Goal: Contribute content: Add original content to the website for others to see

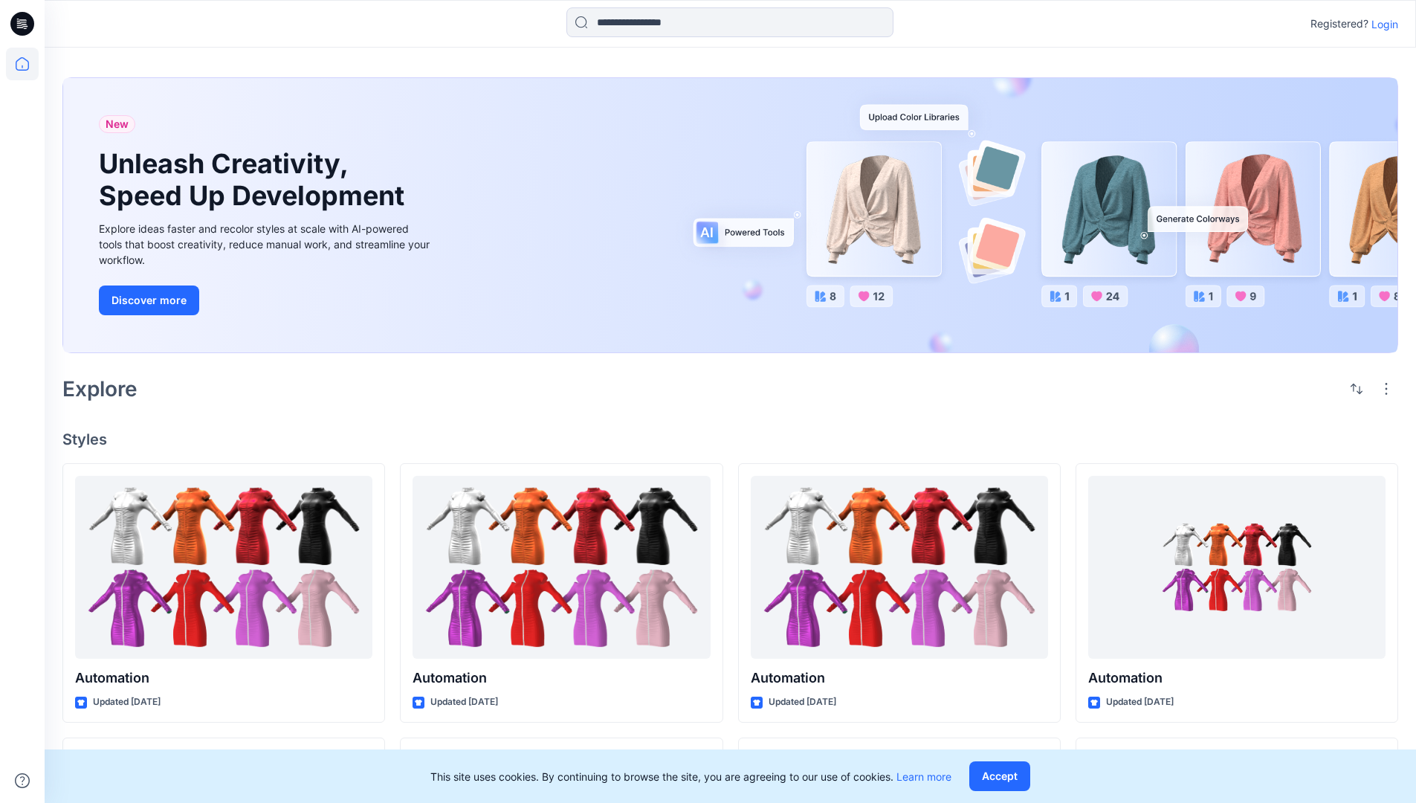
click at [1381, 24] on p "Login" at bounding box center [1384, 24] width 27 height 16
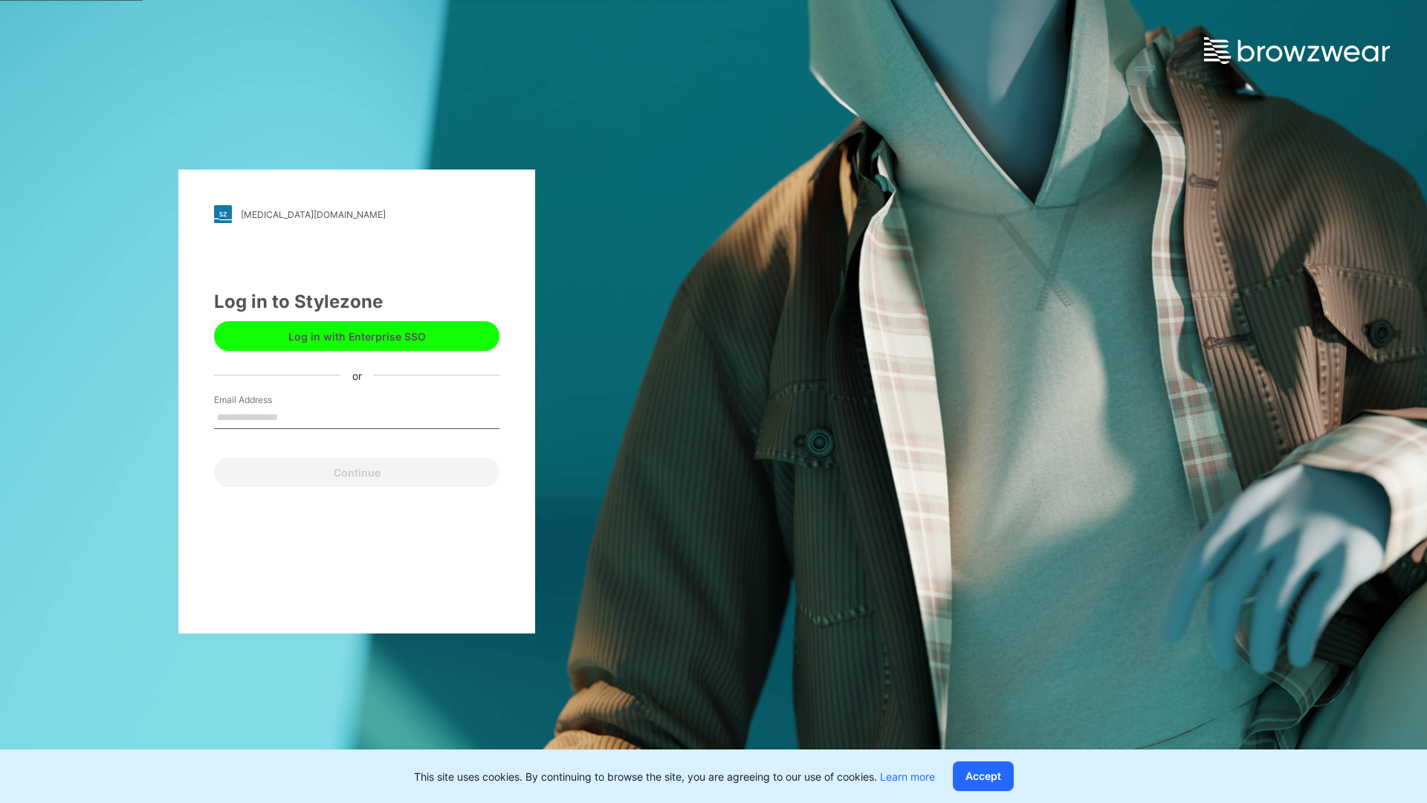
click at [294, 416] on input "Email Address" at bounding box center [356, 417] width 285 height 22
type input "**********"
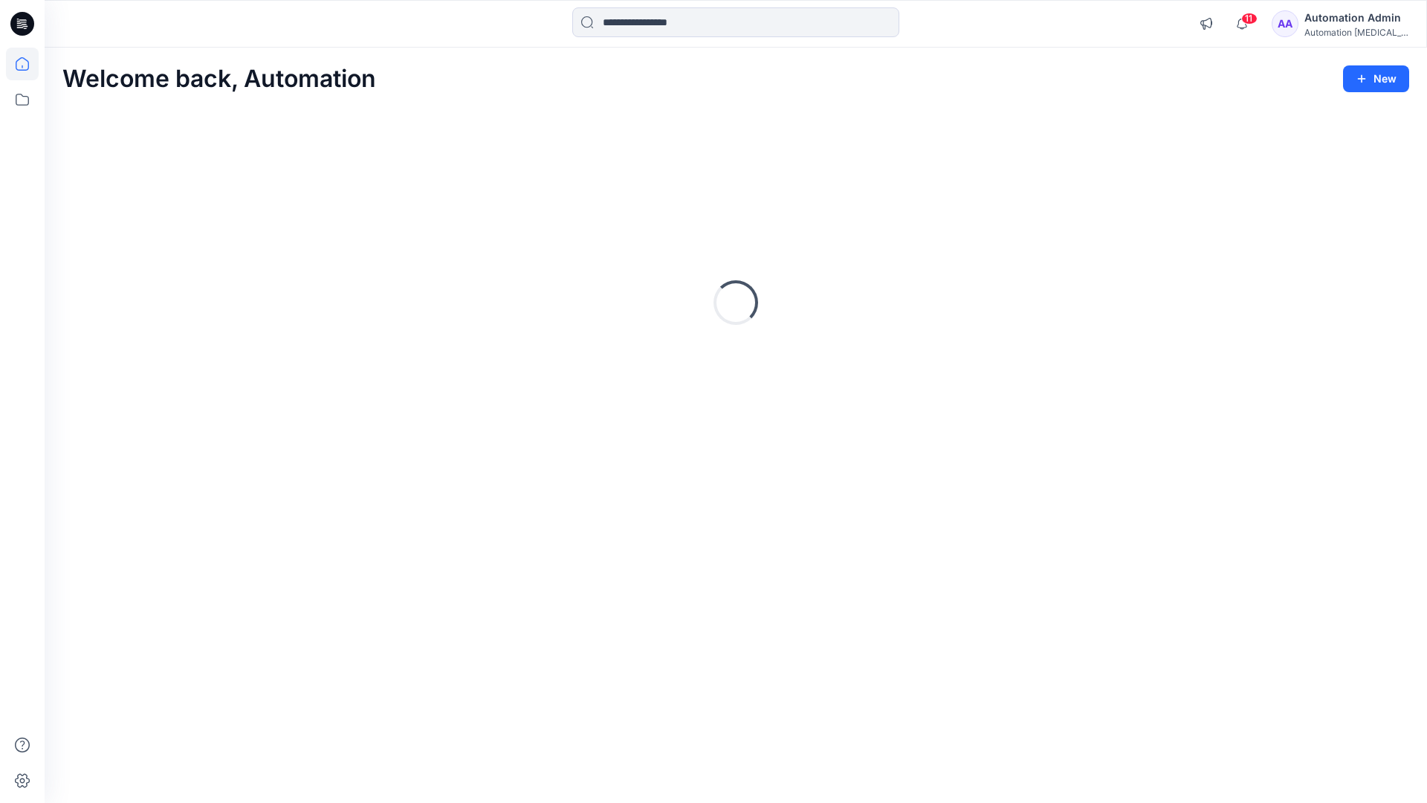
click at [28, 64] on icon at bounding box center [22, 63] width 13 height 13
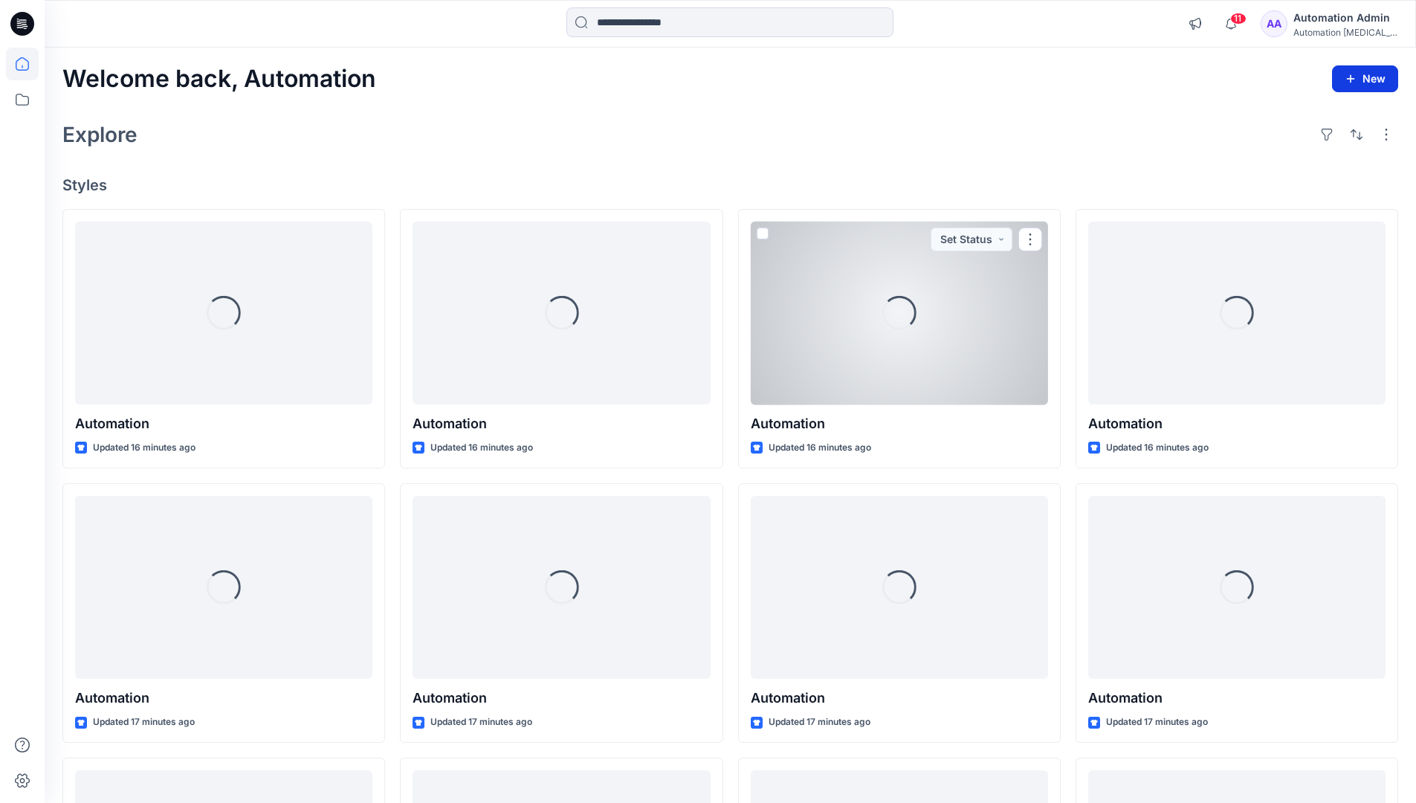
click at [1351, 76] on icon "button" at bounding box center [1350, 79] width 12 height 12
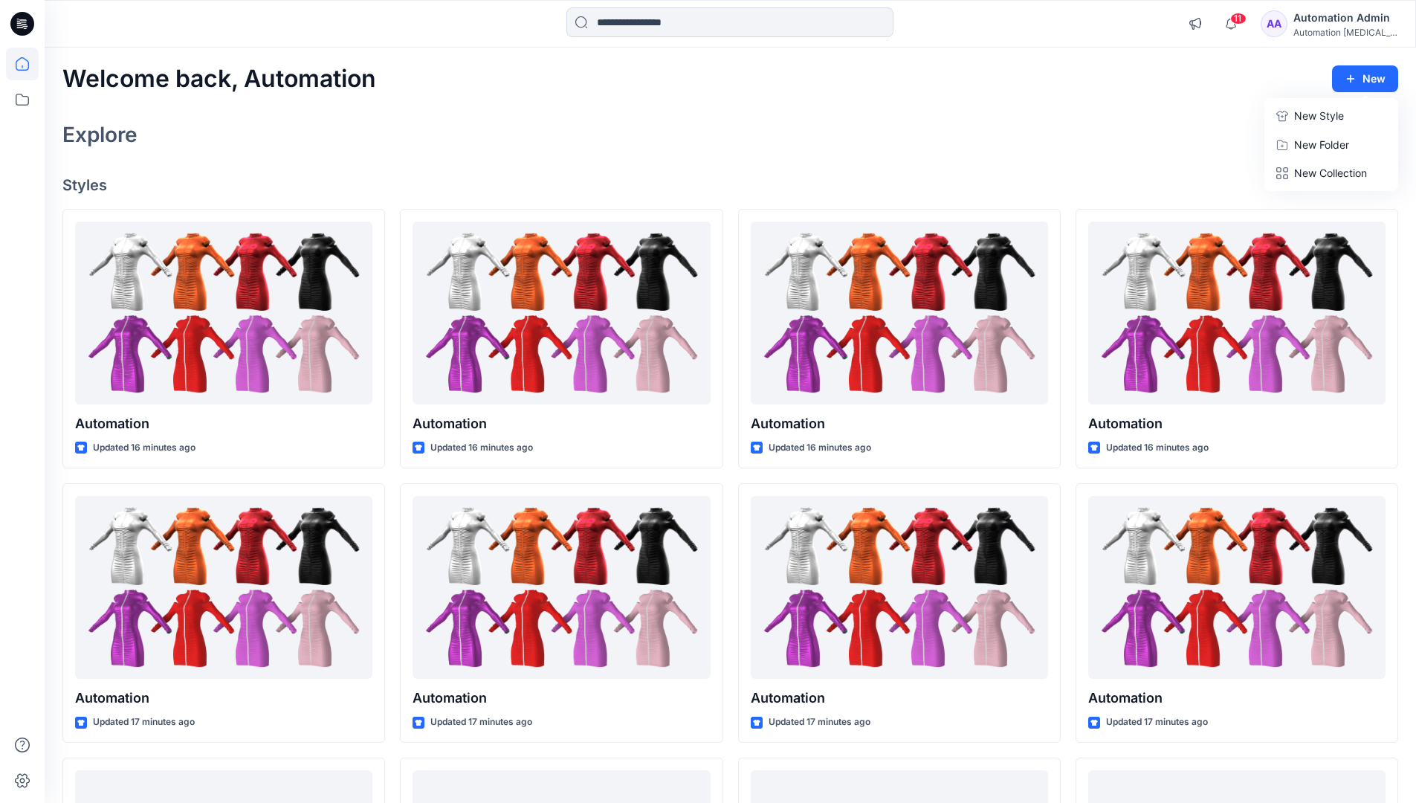
click at [1292, 119] on button "New Style" at bounding box center [1331, 116] width 128 height 30
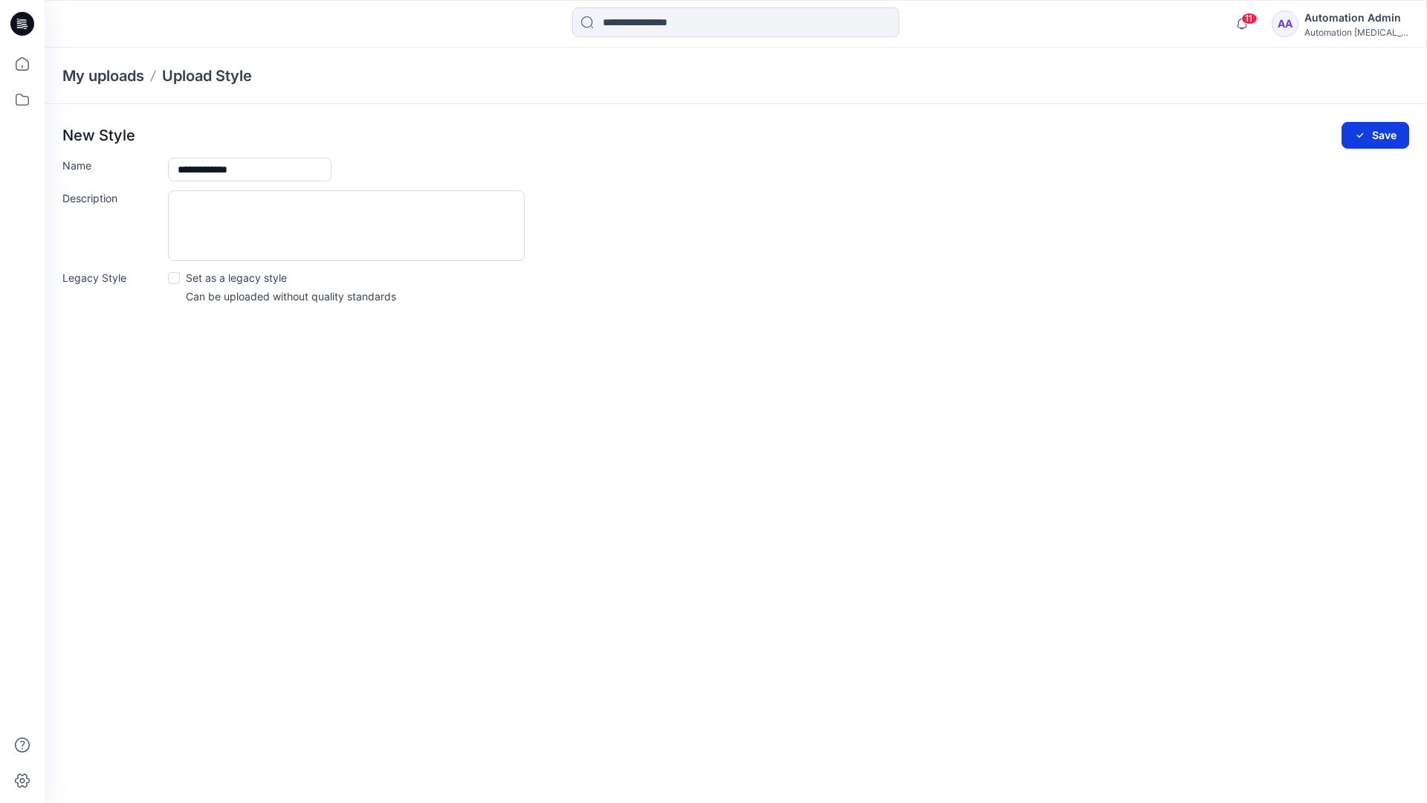
type input "**********"
click at [1375, 136] on button "Save" at bounding box center [1375, 135] width 68 height 27
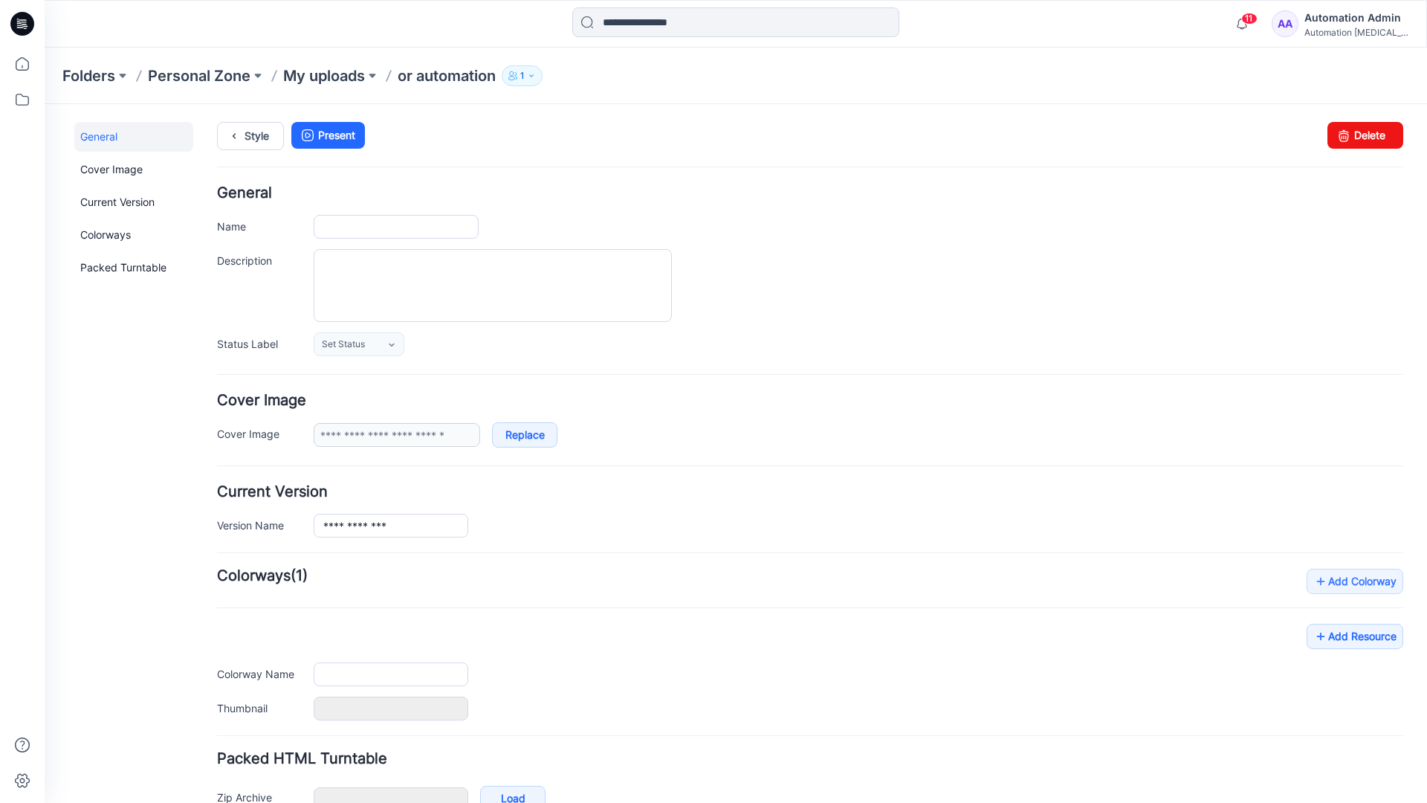
type input "**********"
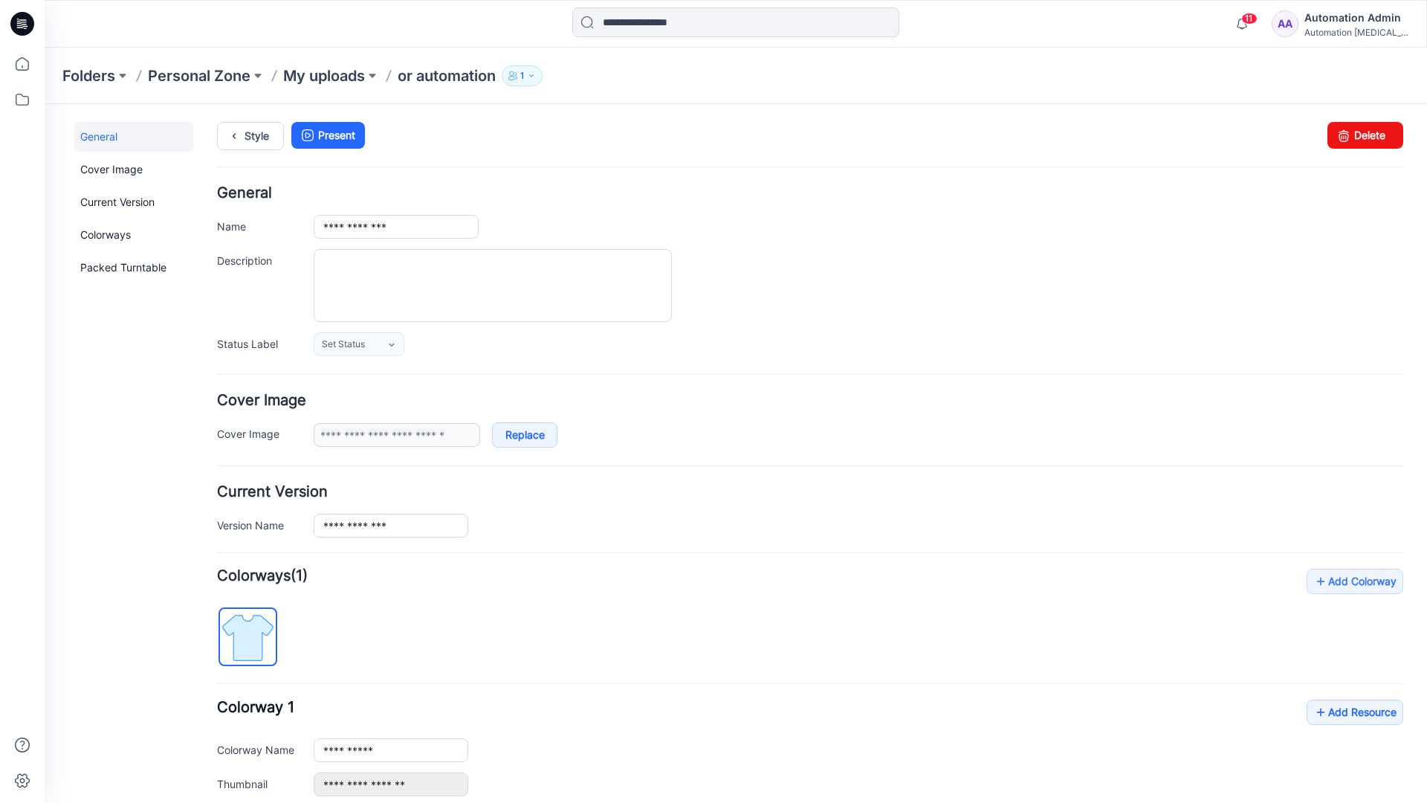
scroll to position [163, 0]
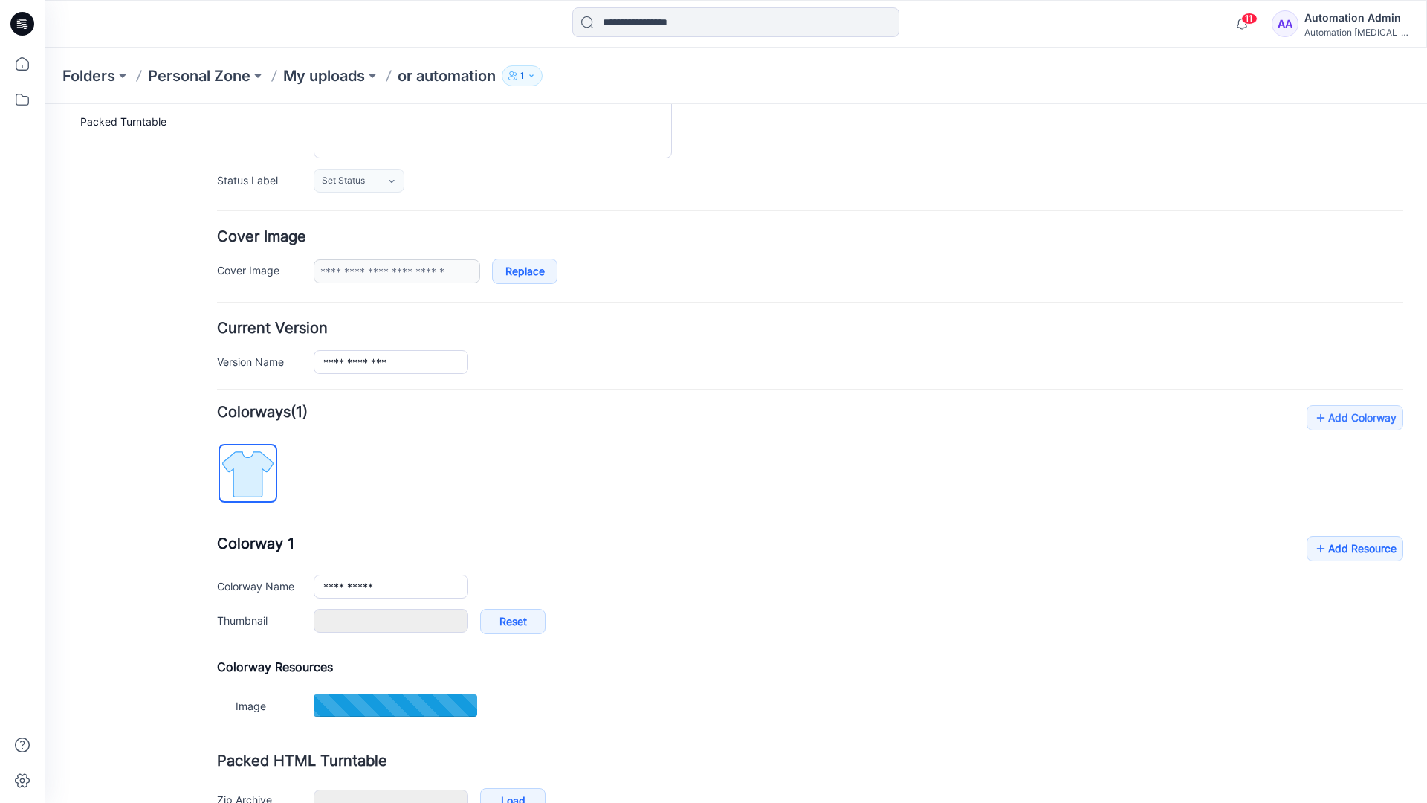
type input "**********"
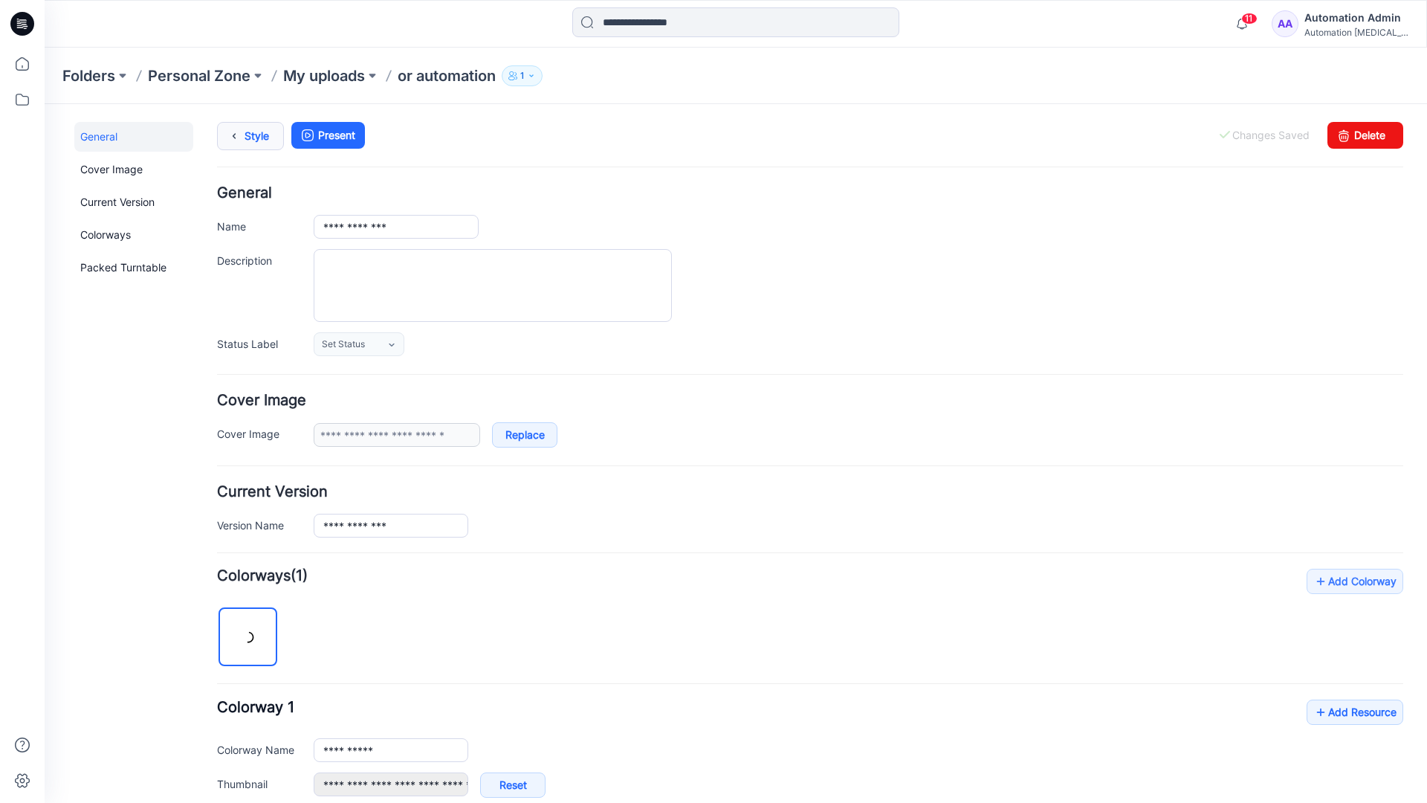
click at [247, 140] on link "Style" at bounding box center [250, 136] width 67 height 28
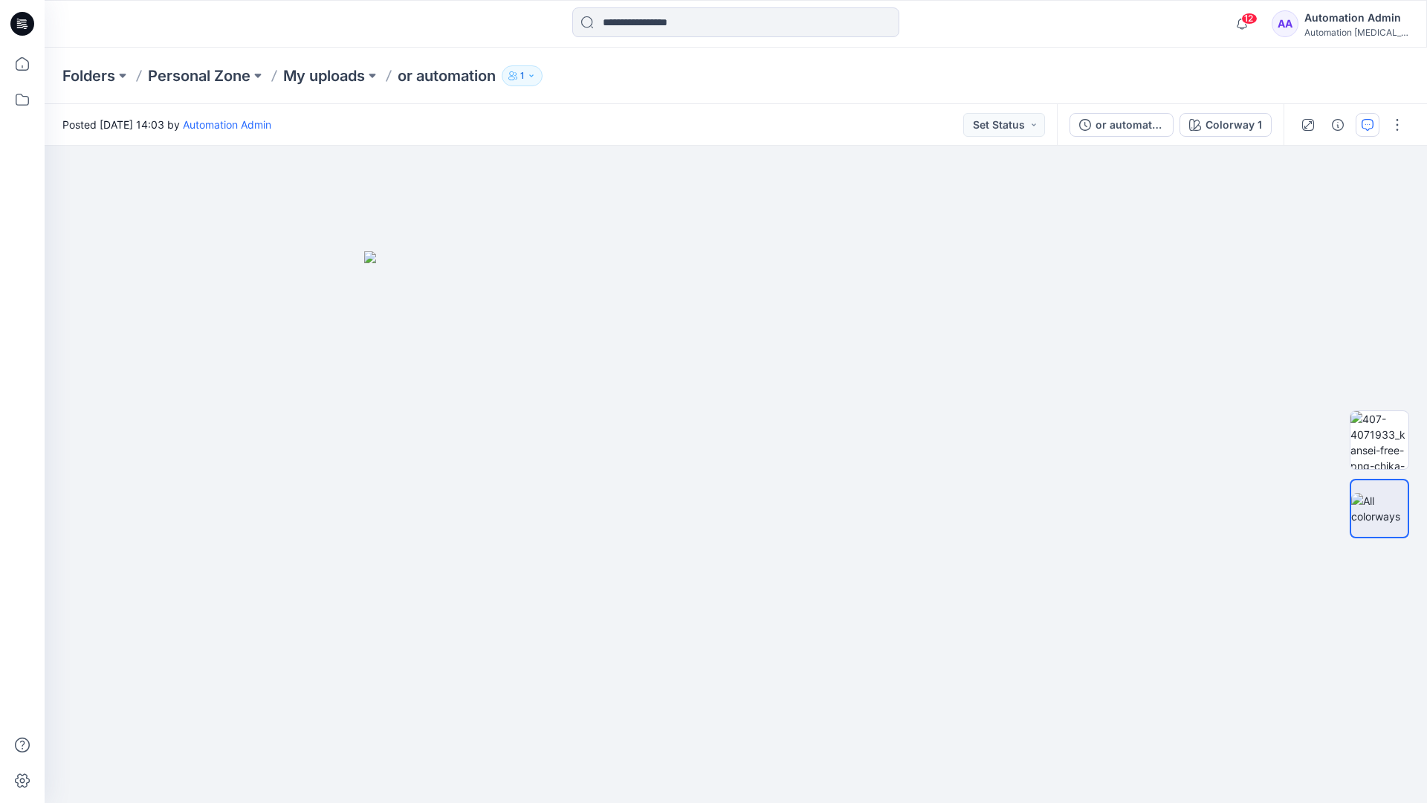
click at [1365, 117] on button "button" at bounding box center [1367, 125] width 24 height 24
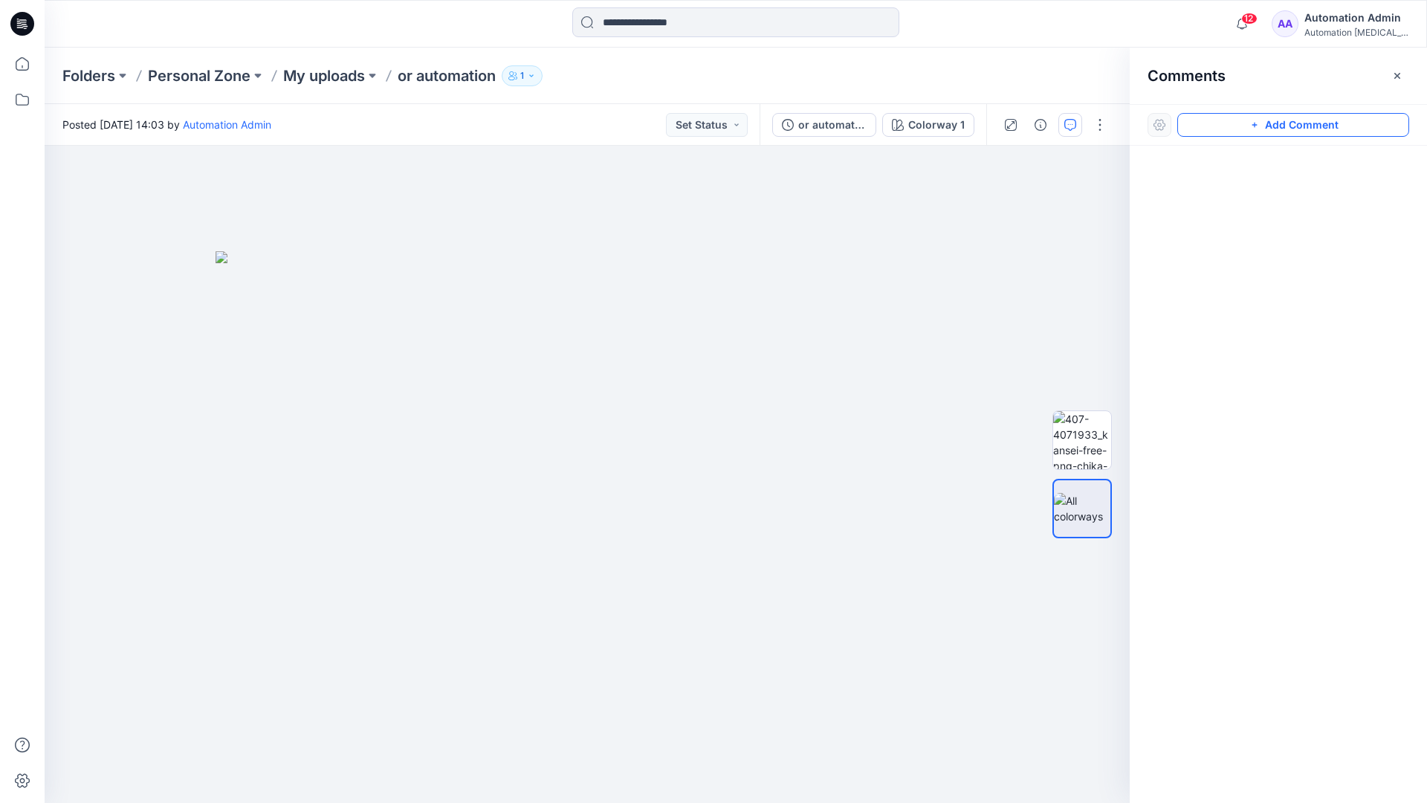
click at [1277, 126] on button "Add Comment" at bounding box center [1293, 125] width 232 height 24
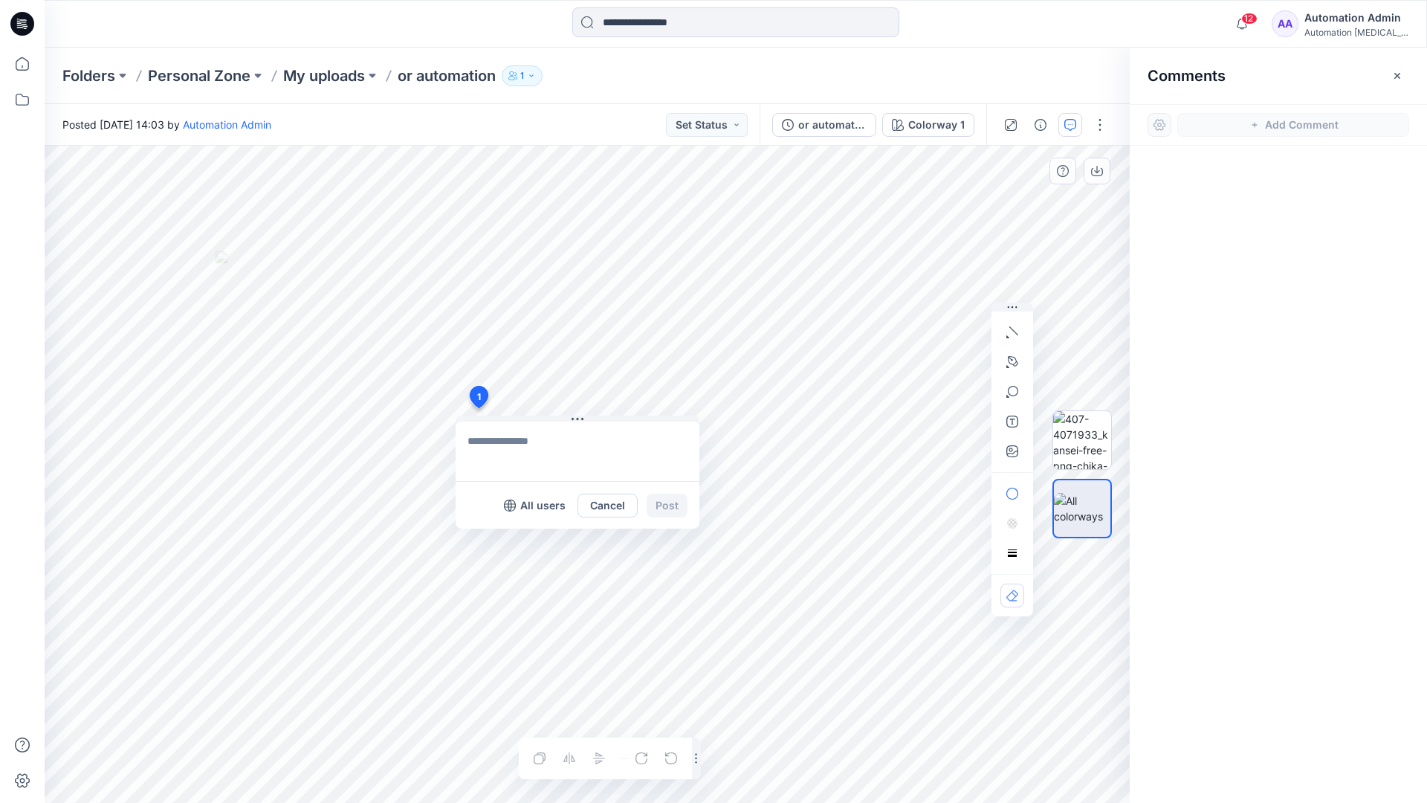
click at [478, 408] on div "1 All users Cancel Post Layer 1" at bounding box center [587, 474] width 1085 height 657
type textarea "****"
click at [1016, 328] on icon "button" at bounding box center [1012, 332] width 12 height 12
click at [1011, 359] on icon "button" at bounding box center [1011, 359] width 1 height 1
click at [667, 228] on icon "Layer 1" at bounding box center [587, 474] width 1085 height 657
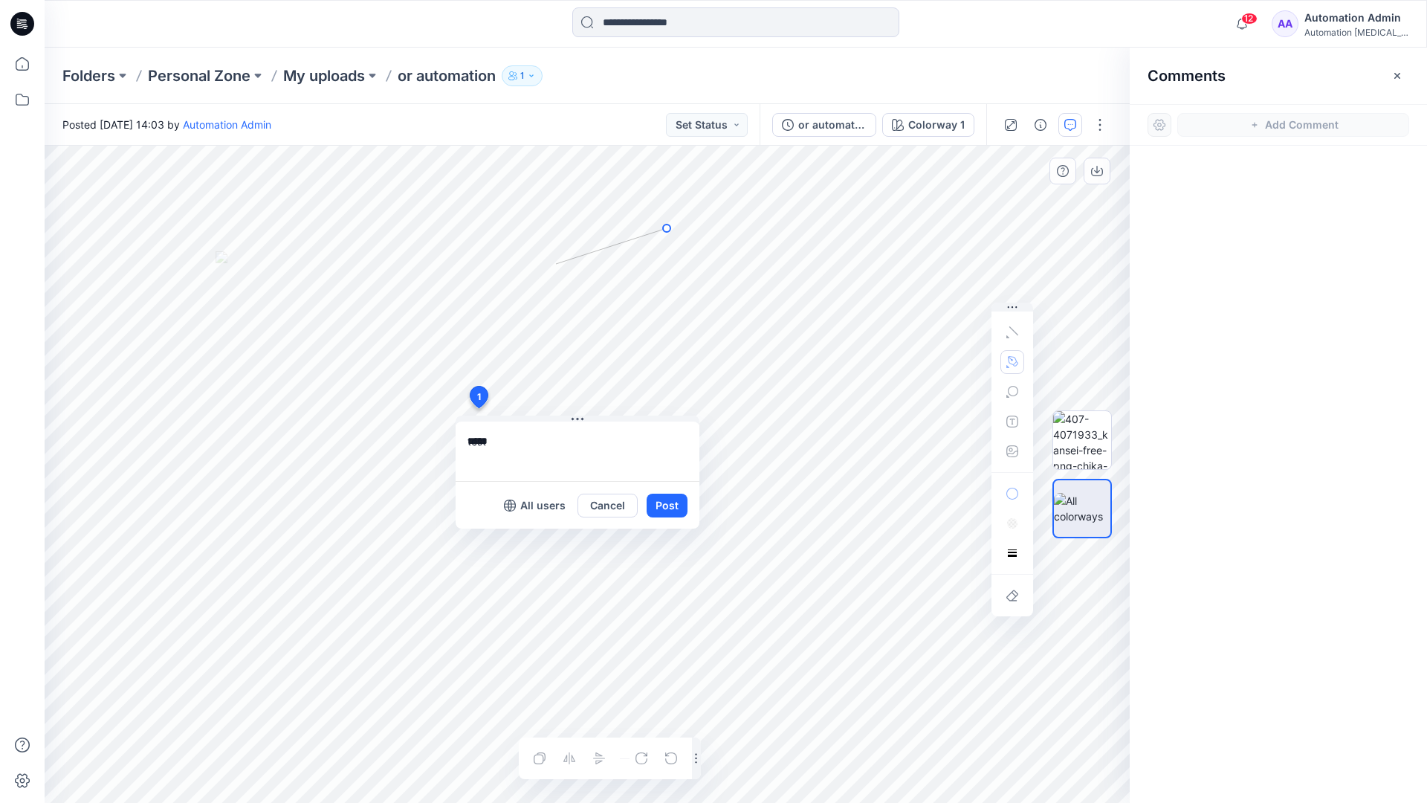
click at [556, 264] on icon "Layer 1" at bounding box center [587, 474] width 1085 height 657
click at [664, 229] on circle at bounding box center [666, 227] width 7 height 7
click at [1004, 360] on button "button" at bounding box center [1012, 362] width 24 height 24
click at [930, 360] on icon "button" at bounding box center [932, 361] width 10 height 10
click at [1011, 393] on icon "button" at bounding box center [1012, 392] width 12 height 12
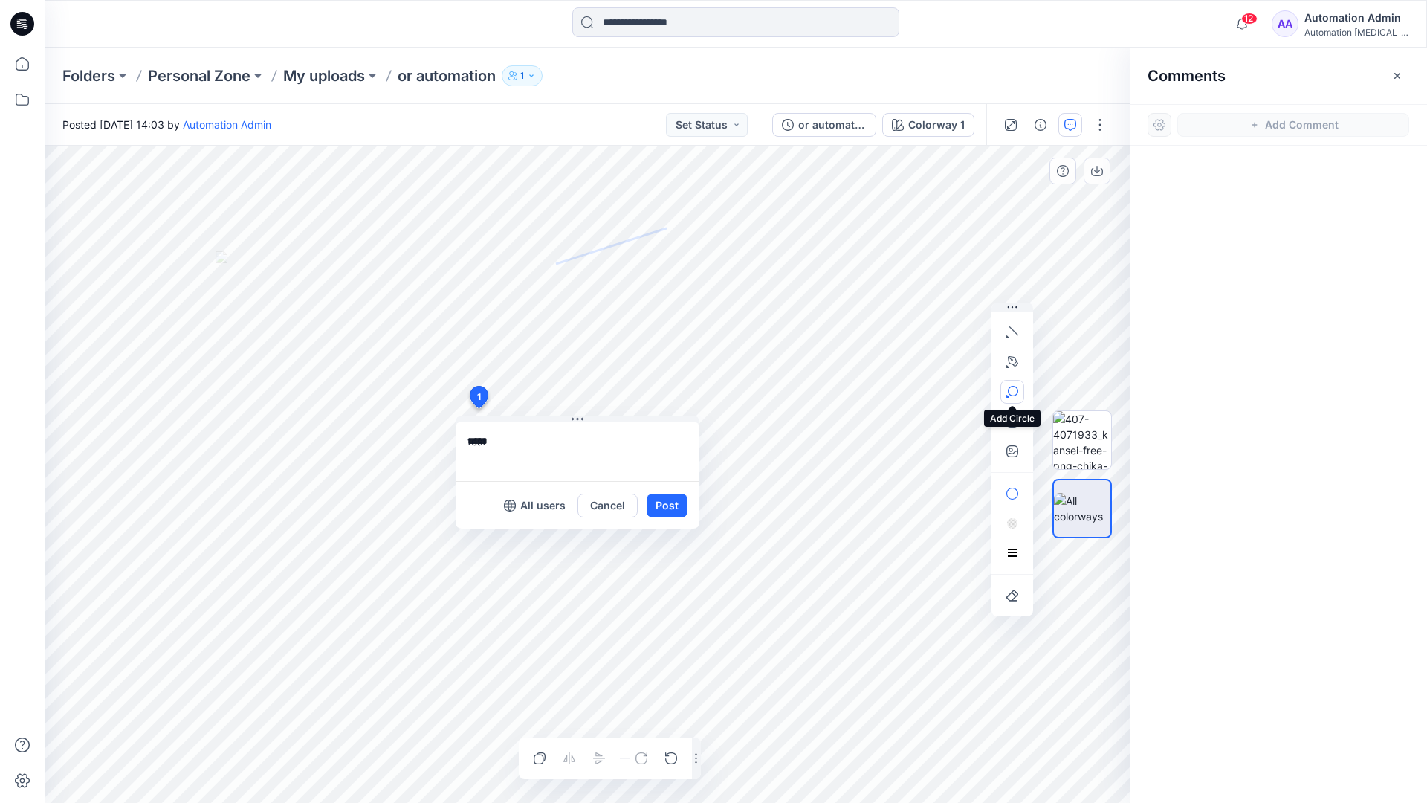
click at [1018, 388] on button "button" at bounding box center [1012, 392] width 24 height 24
click at [1012, 392] on icon "button" at bounding box center [1012, 392] width 12 height 12
click at [935, 394] on icon "button" at bounding box center [932, 393] width 12 height 12
click at [1009, 425] on icon "button" at bounding box center [1012, 421] width 12 height 12
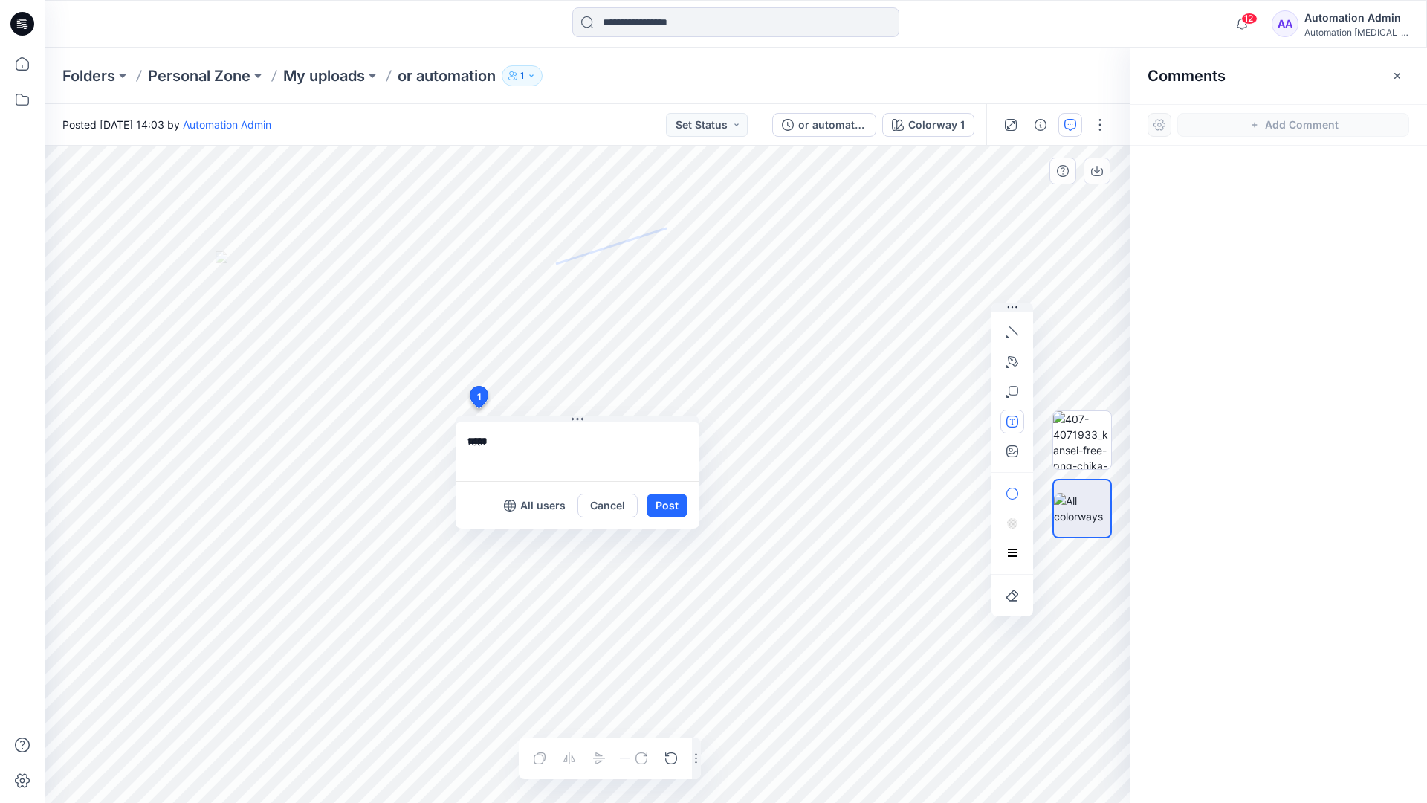
click at [1005, 423] on button "button" at bounding box center [1012, 421] width 24 height 24
type textarea "**********"
type input"] "**********"
click at [665, 506] on button "Post" at bounding box center [667, 505] width 41 height 24
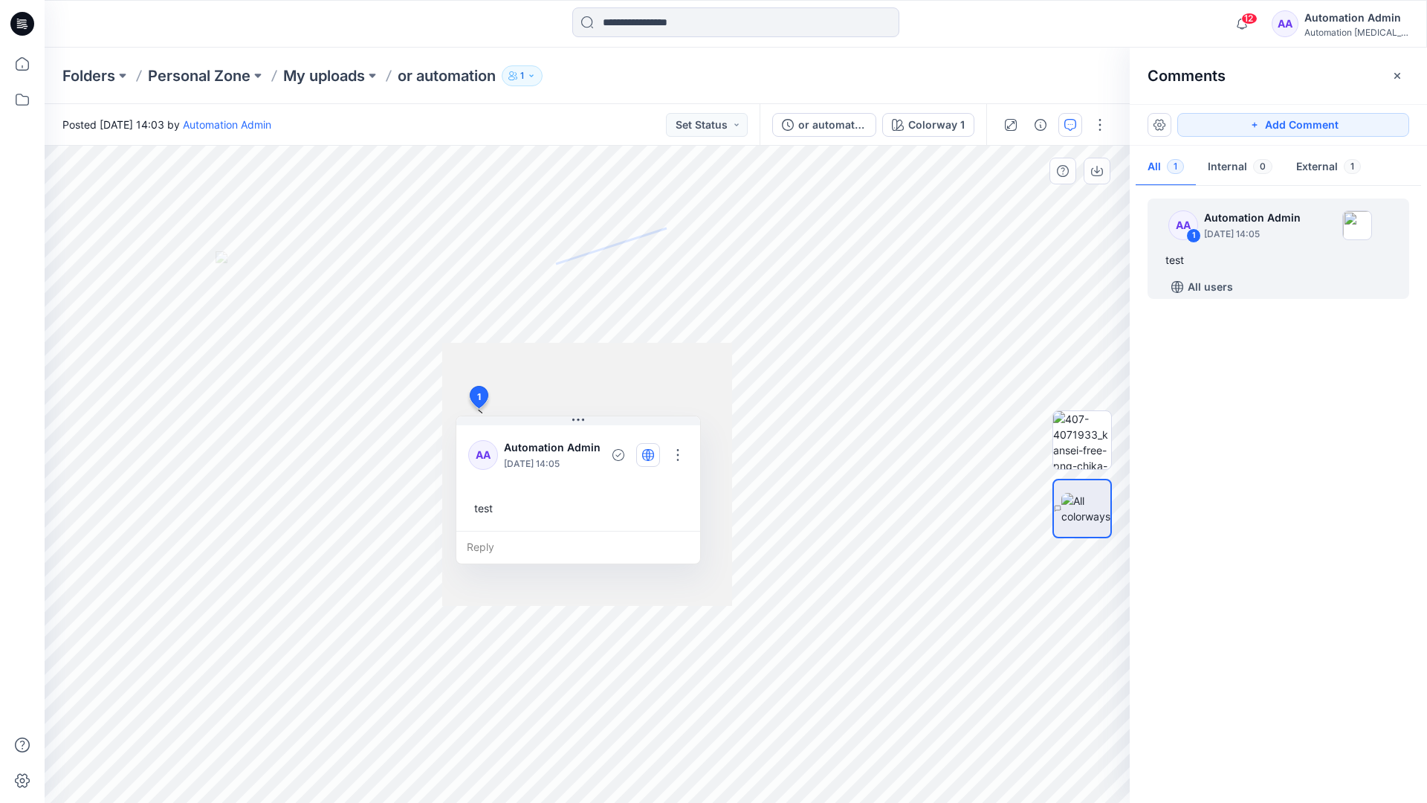
click at [647, 453] on icon "button" at bounding box center [648, 455] width 4 height 12
click at [648, 458] on icon "button" at bounding box center [648, 455] width 12 height 12
click at [552, 545] on div "Reply" at bounding box center [578, 547] width 244 height 33
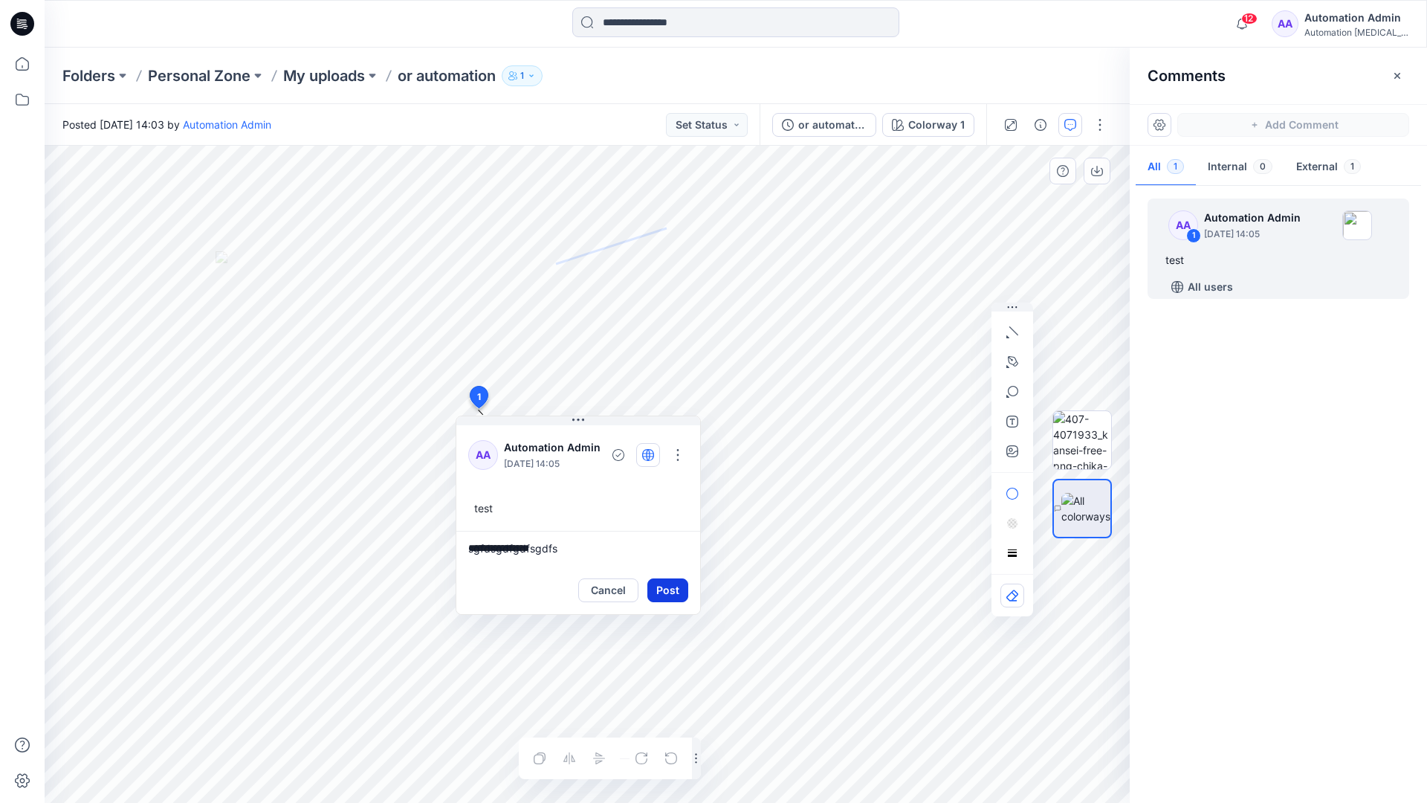
type textarea "**********"
click at [661, 581] on button "Post" at bounding box center [667, 590] width 41 height 24
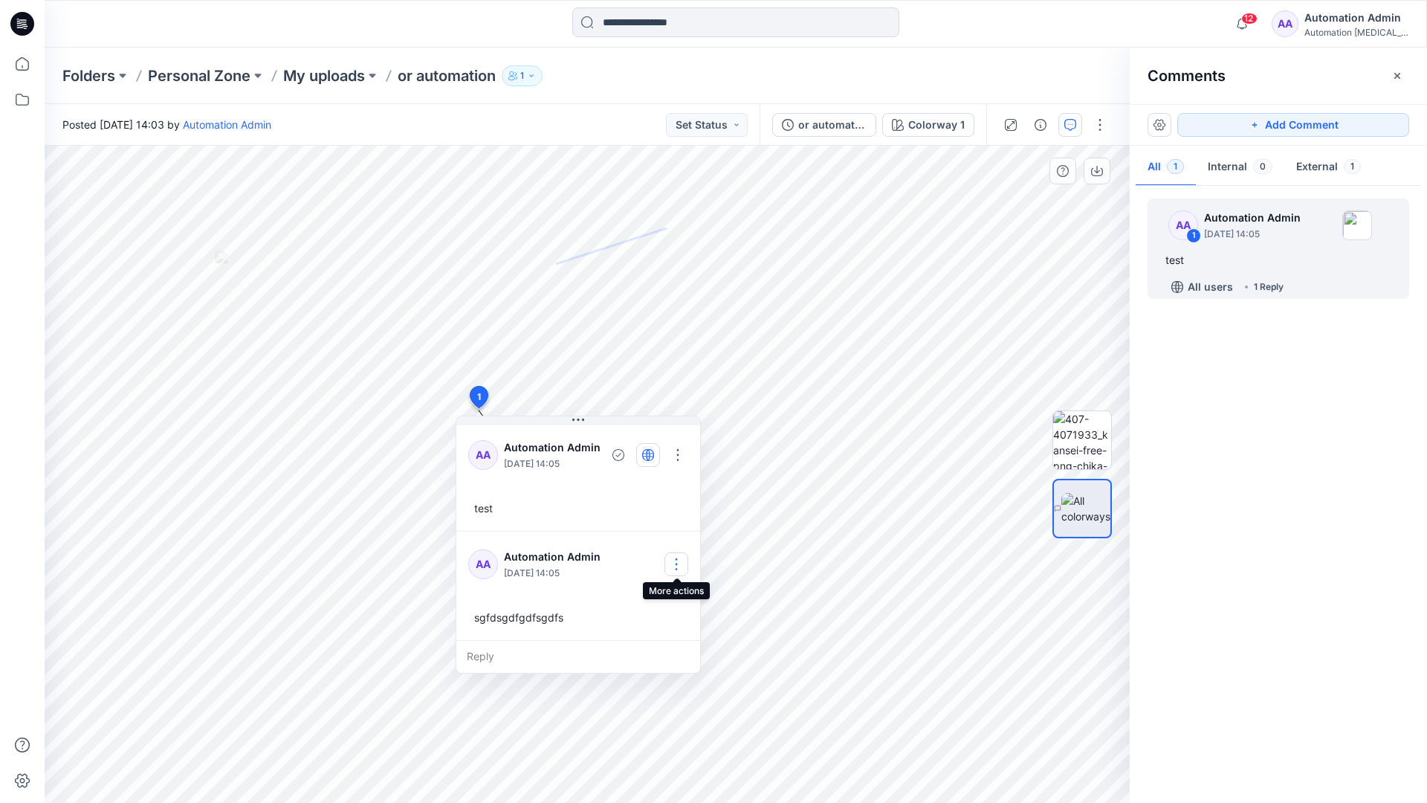
click at [681, 557] on button "button" at bounding box center [676, 564] width 24 height 24
click at [664, 644] on p "Delete comment" at bounding box center [685, 639] width 77 height 16
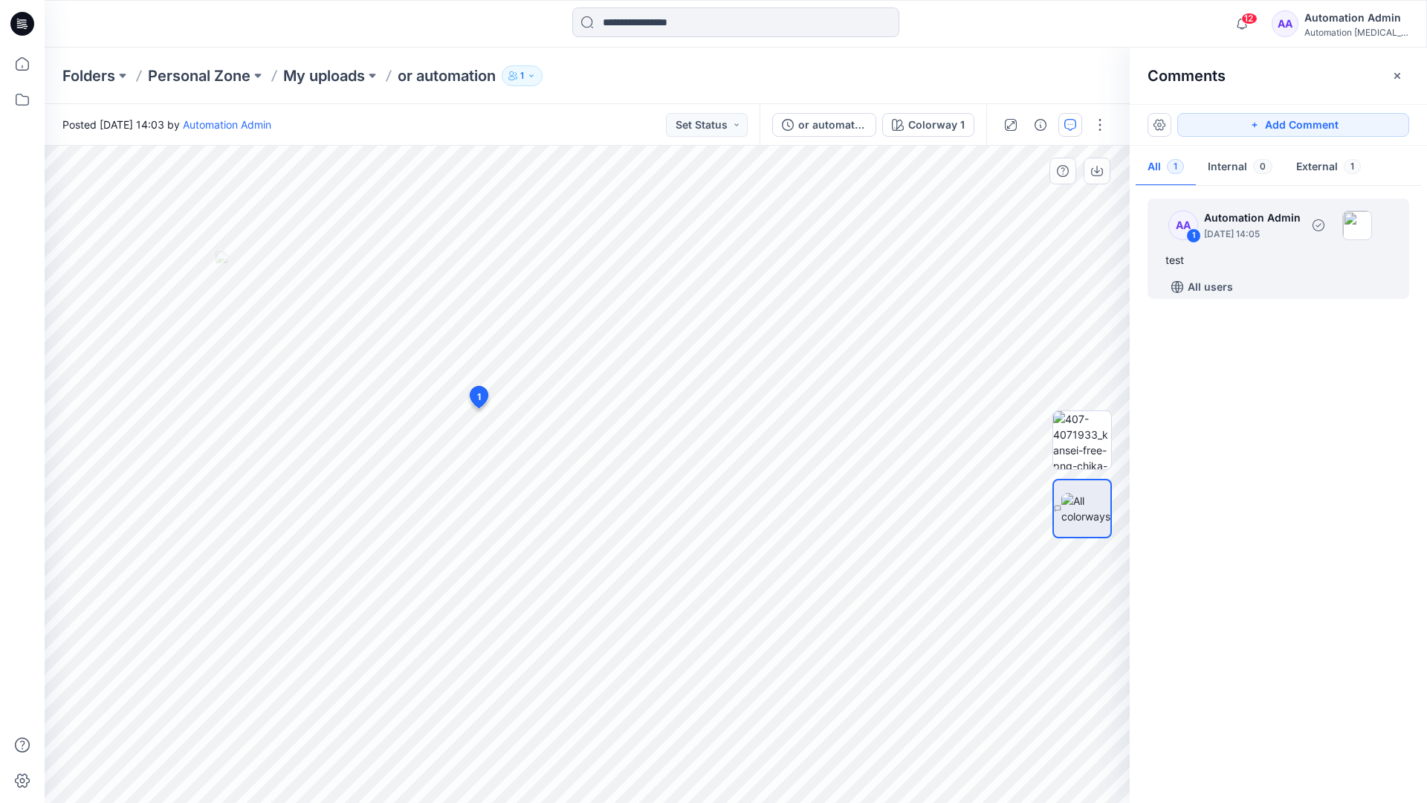
click at [1222, 255] on div "test" at bounding box center [1278, 260] width 226 height 18
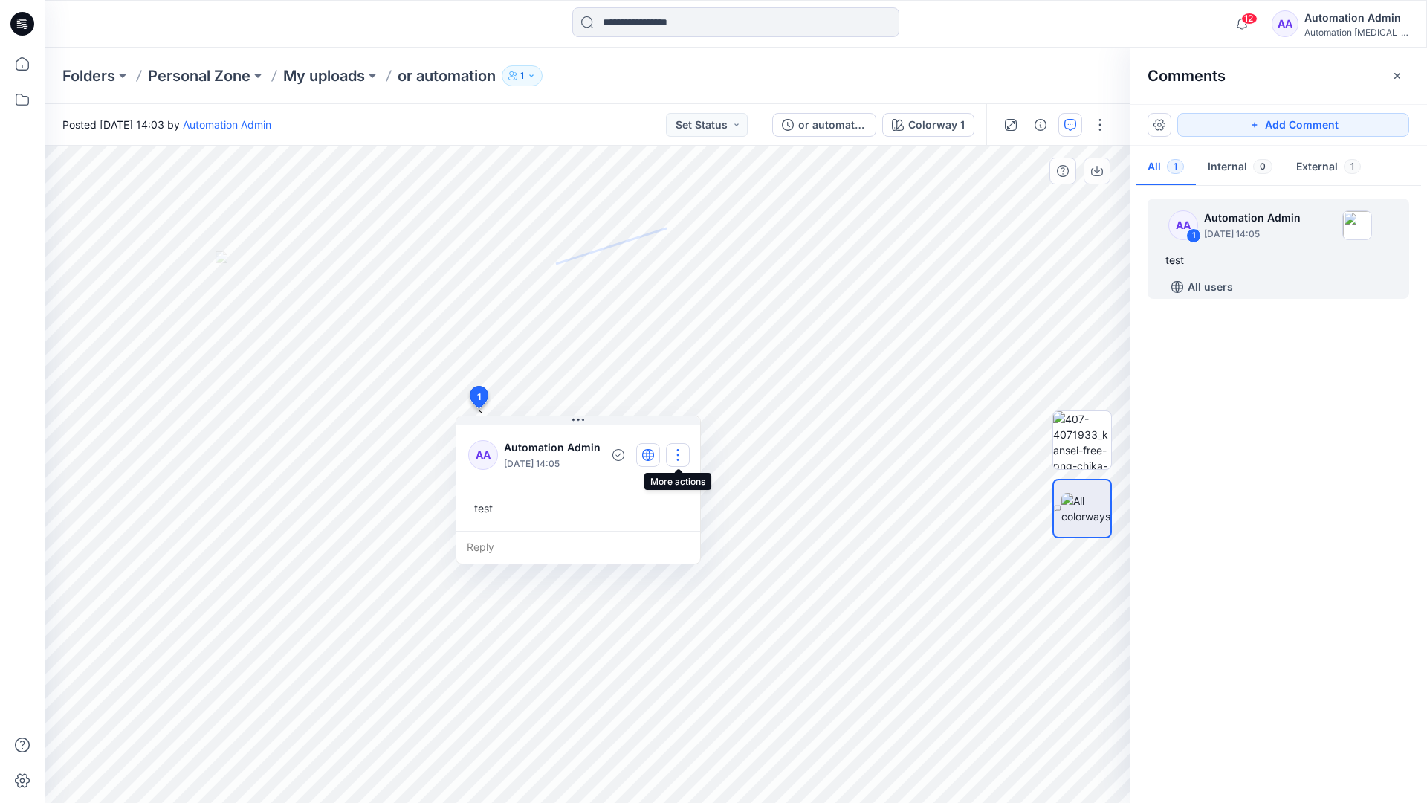
click at [681, 448] on button "button" at bounding box center [678, 455] width 24 height 24
click at [667, 528] on p "Delete thread" at bounding box center [681, 530] width 66 height 16
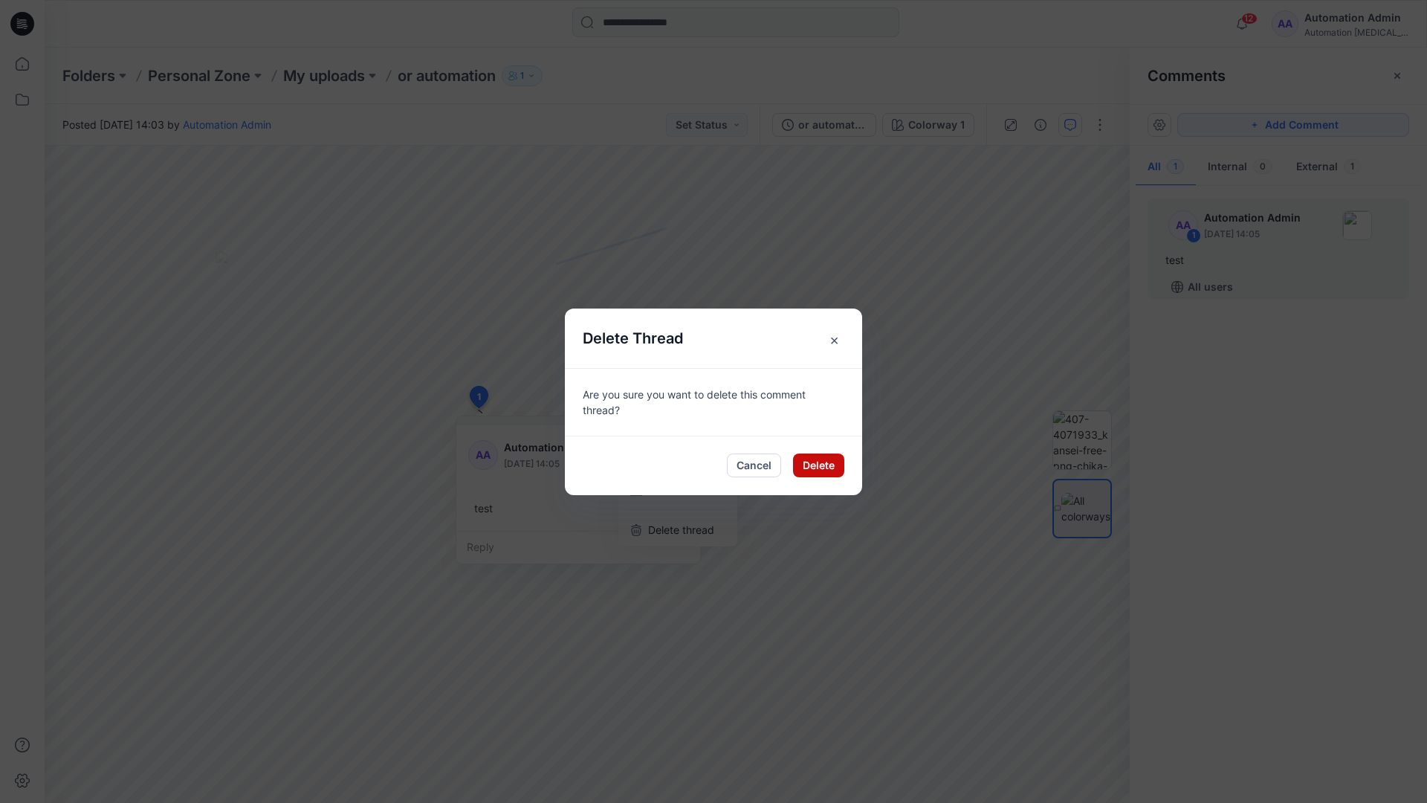
click at [822, 468] on button "Delete" at bounding box center [818, 465] width 51 height 24
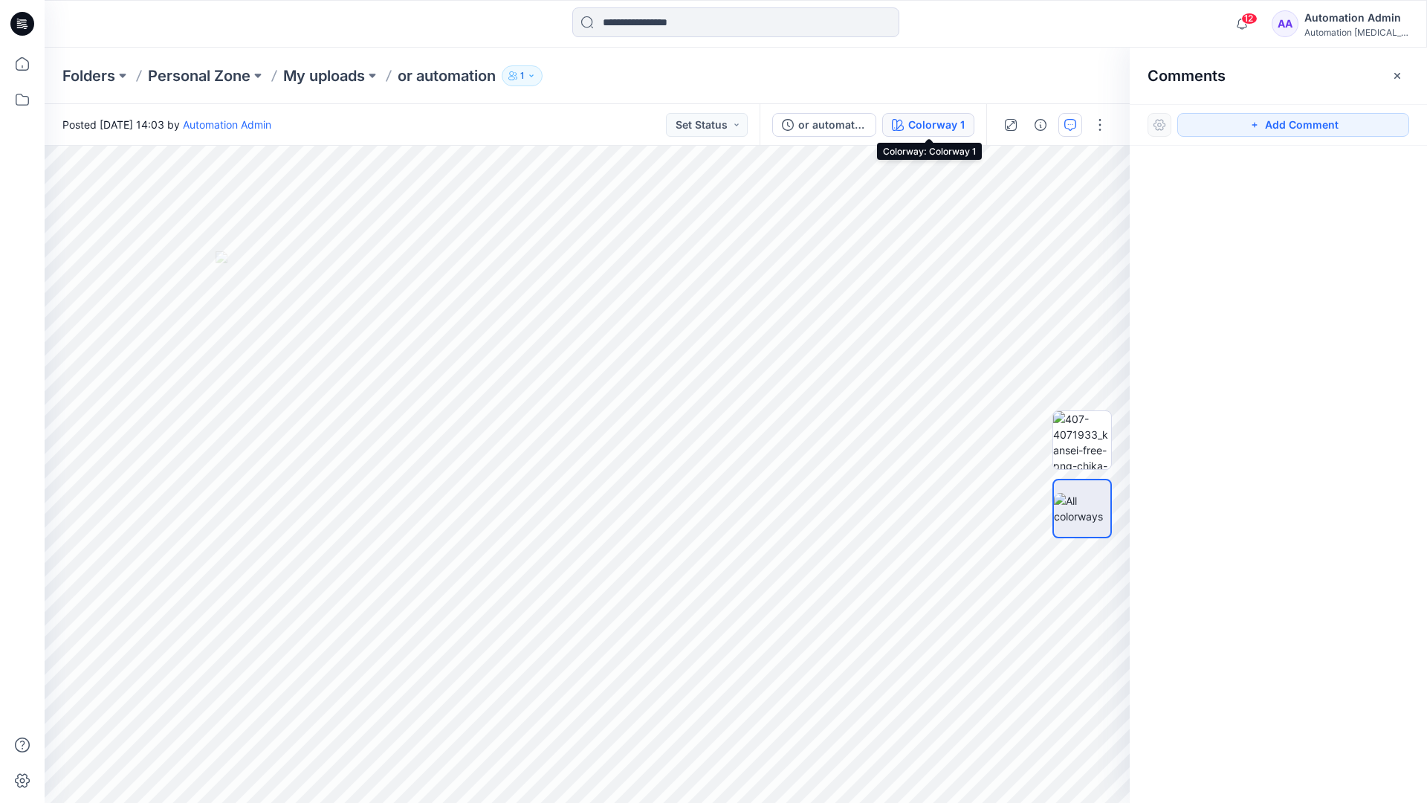
click at [912, 126] on div "Colorway 1" at bounding box center [936, 125] width 56 height 16
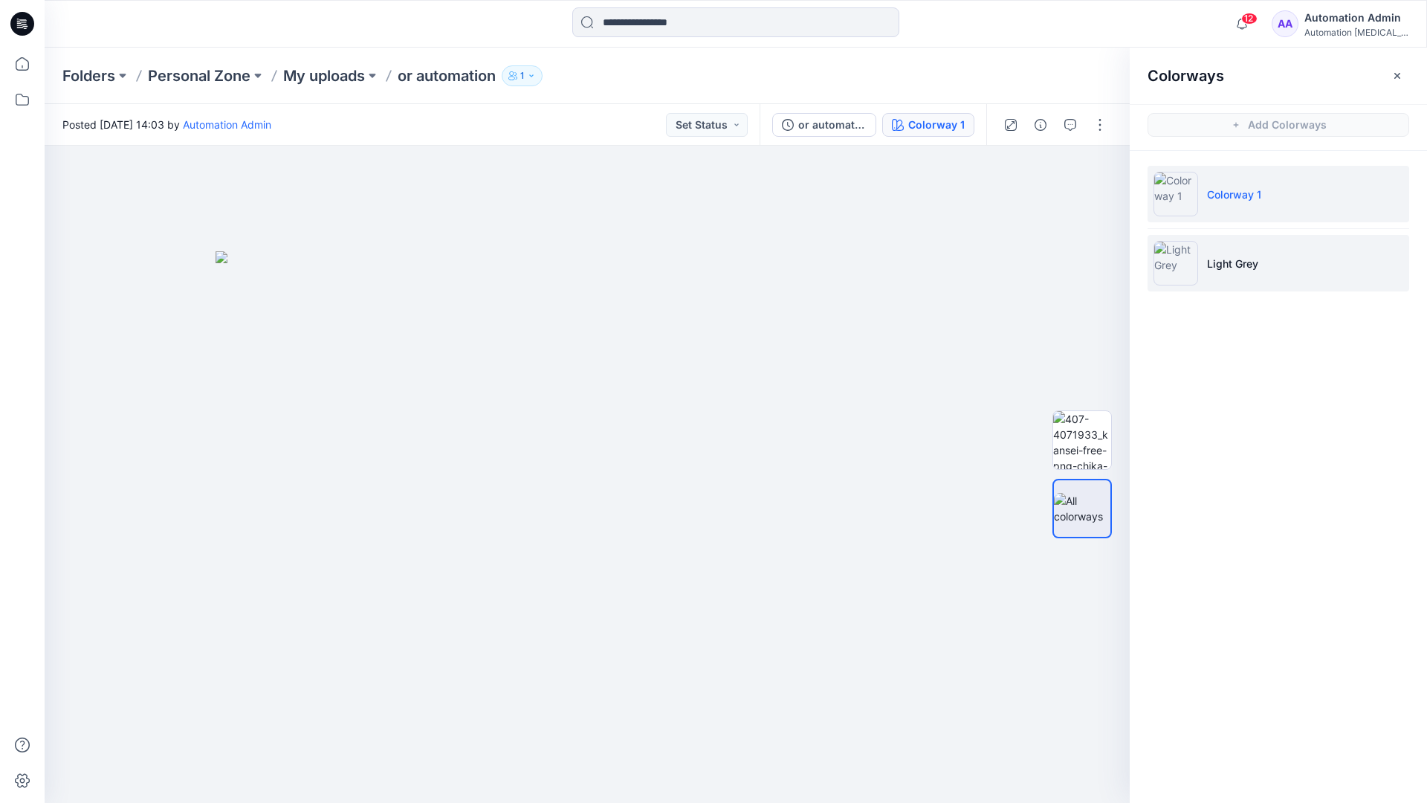
click at [1227, 265] on p "Light Grey" at bounding box center [1232, 264] width 51 height 16
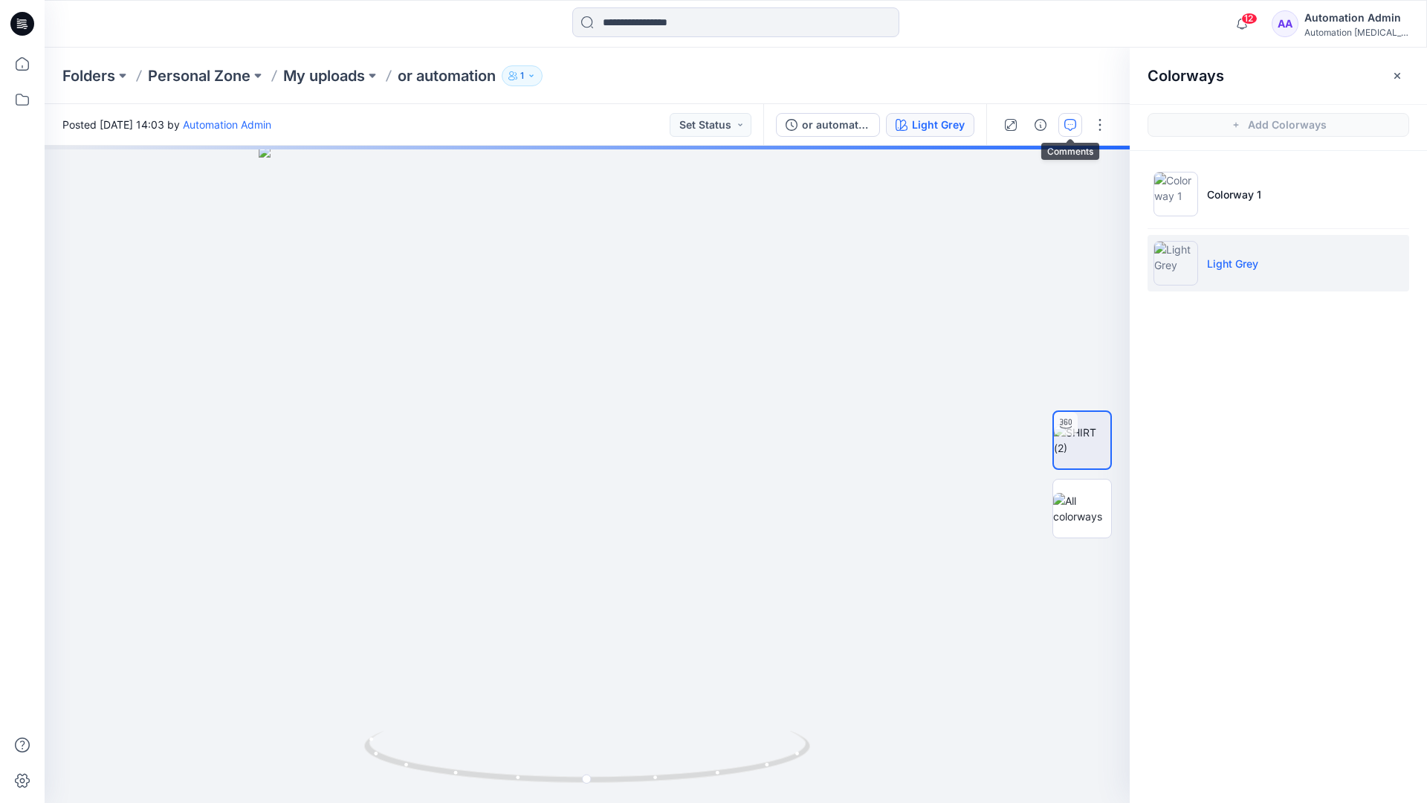
click at [1066, 129] on icon "button" at bounding box center [1070, 125] width 12 height 12
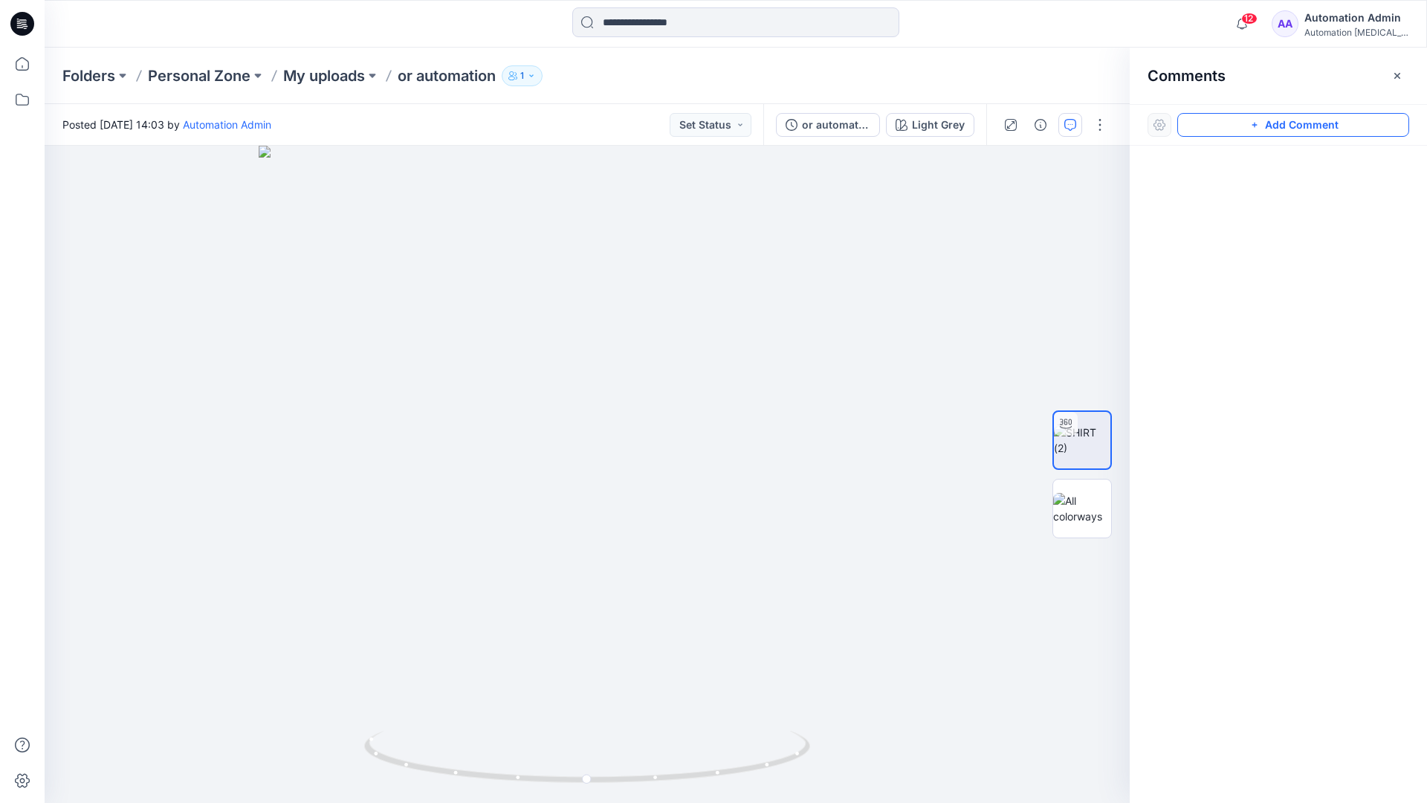
click at [1237, 129] on button "Add Comment" at bounding box center [1293, 125] width 232 height 24
click at [1210, 120] on button "Click on the style to leave a comment" at bounding box center [1293, 125] width 232 height 24
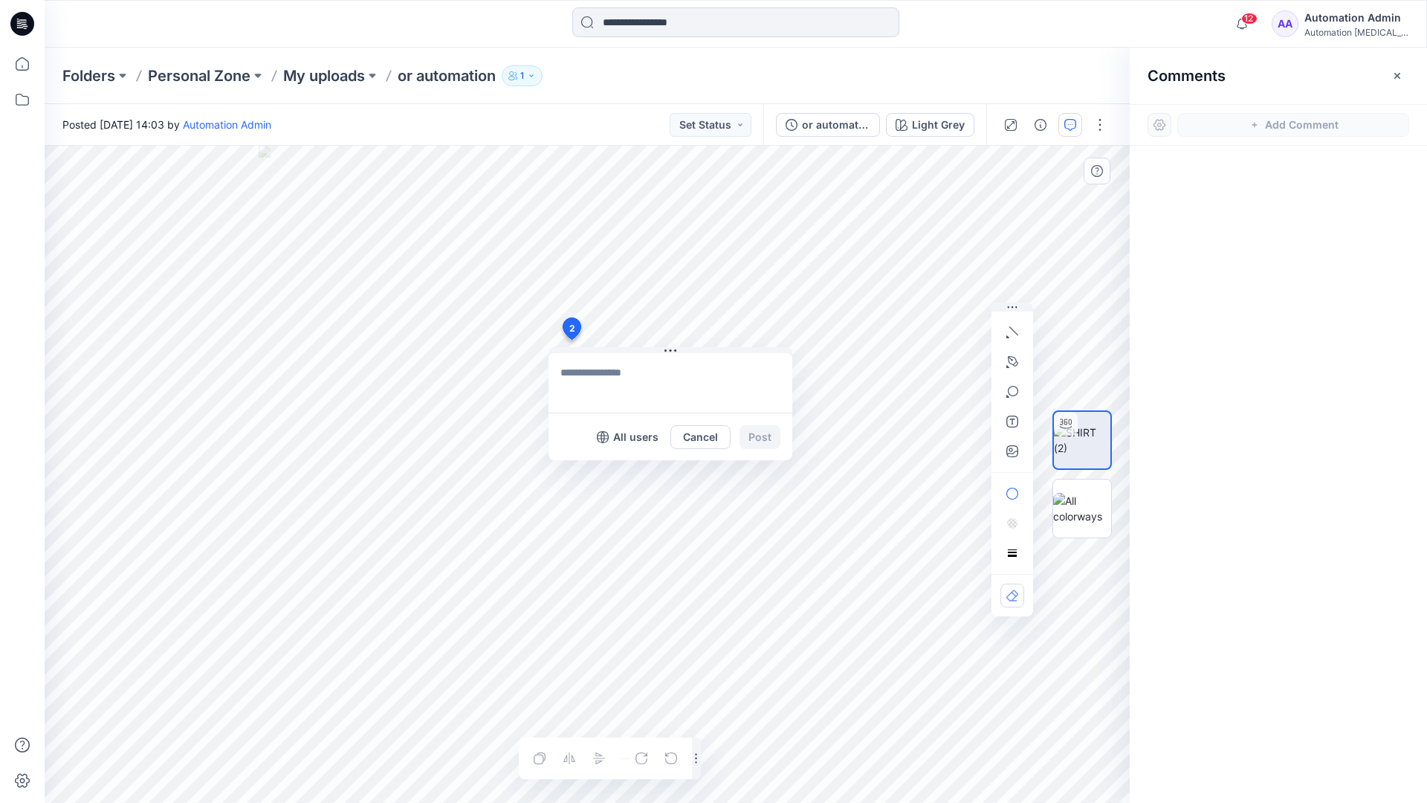
click at [571, 340] on div "2 All users Cancel Post Layer 1" at bounding box center [587, 474] width 1085 height 657
click at [1014, 338] on button "button" at bounding box center [1012, 332] width 24 height 24
click at [1011, 328] on icon "button" at bounding box center [1013, 330] width 9 height 9
click at [921, 328] on button "button" at bounding box center [932, 329] width 24 height 24
click at [1014, 357] on icon "button" at bounding box center [1013, 361] width 10 height 10
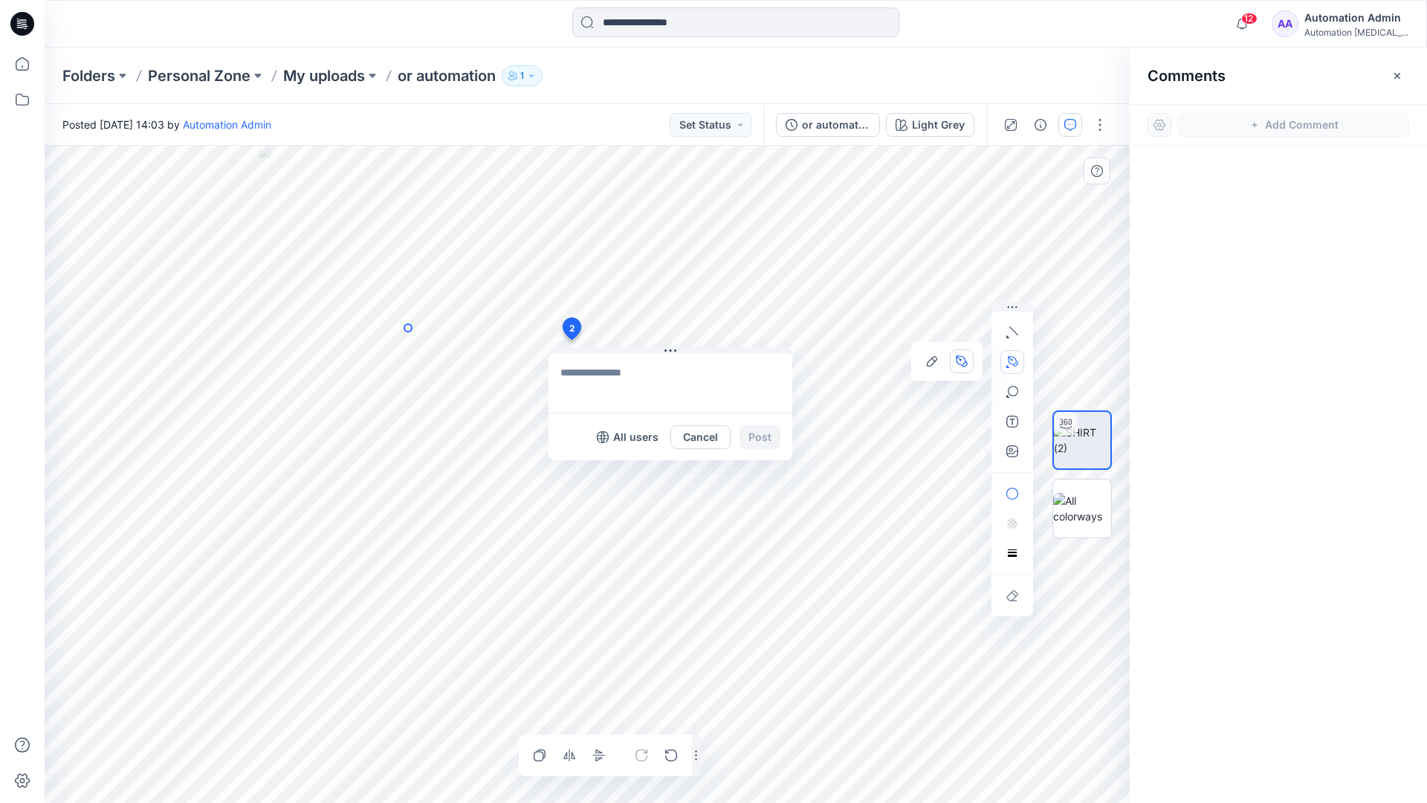
click at [408, 328] on icon "Layer 1" at bounding box center [587, 474] width 1085 height 657
click at [408, 328] on circle at bounding box center [407, 327] width 7 height 7
click at [354, 354] on icon "Layer 1" at bounding box center [587, 474] width 1085 height 657
click at [354, 354] on circle at bounding box center [353, 354] width 7 height 7
click at [1012, 398] on button "button" at bounding box center [1012, 392] width 24 height 24
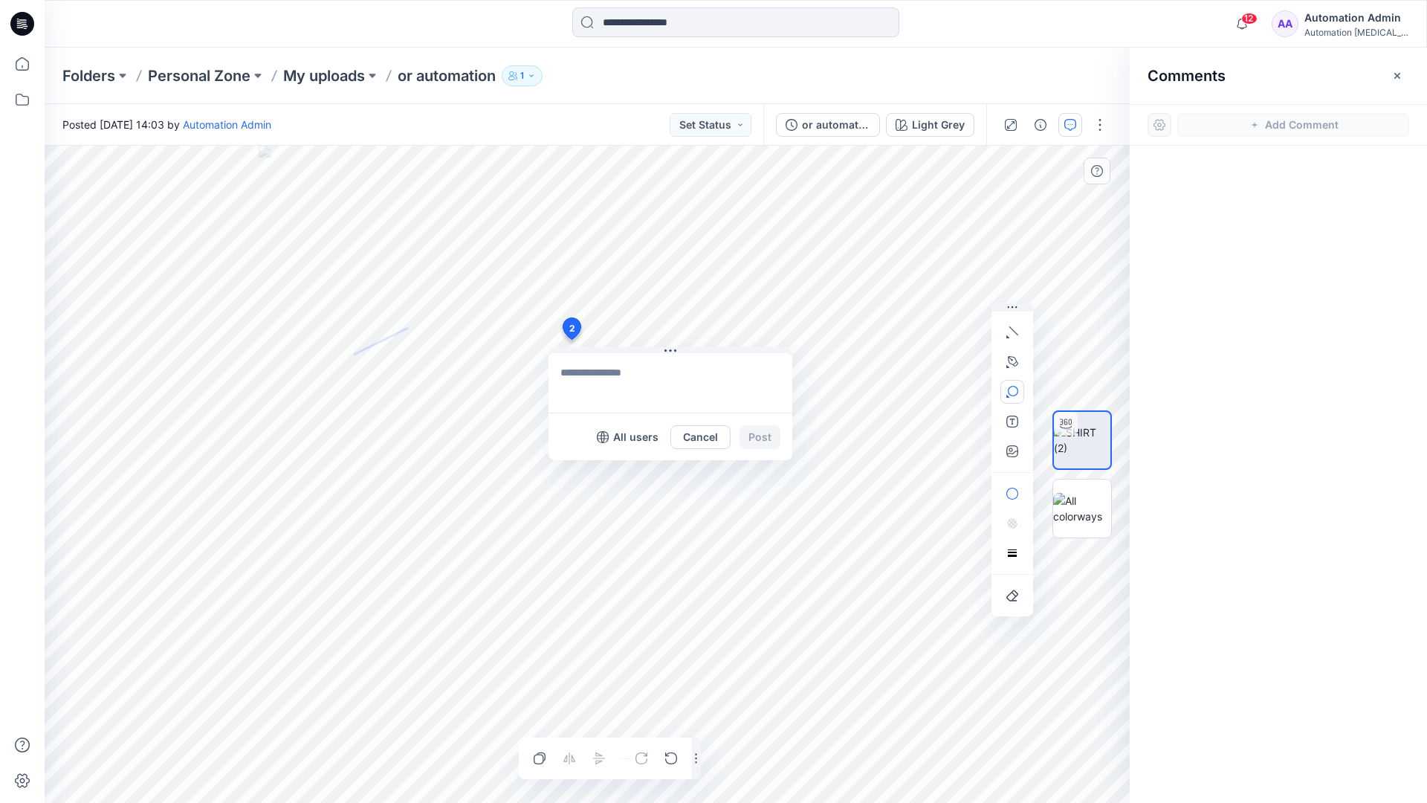
click at [1017, 395] on icon "button" at bounding box center [1012, 392] width 12 height 12
click at [938, 389] on button "button" at bounding box center [932, 393] width 24 height 24
click at [1017, 486] on button "button" at bounding box center [1012, 494] width 24 height 24
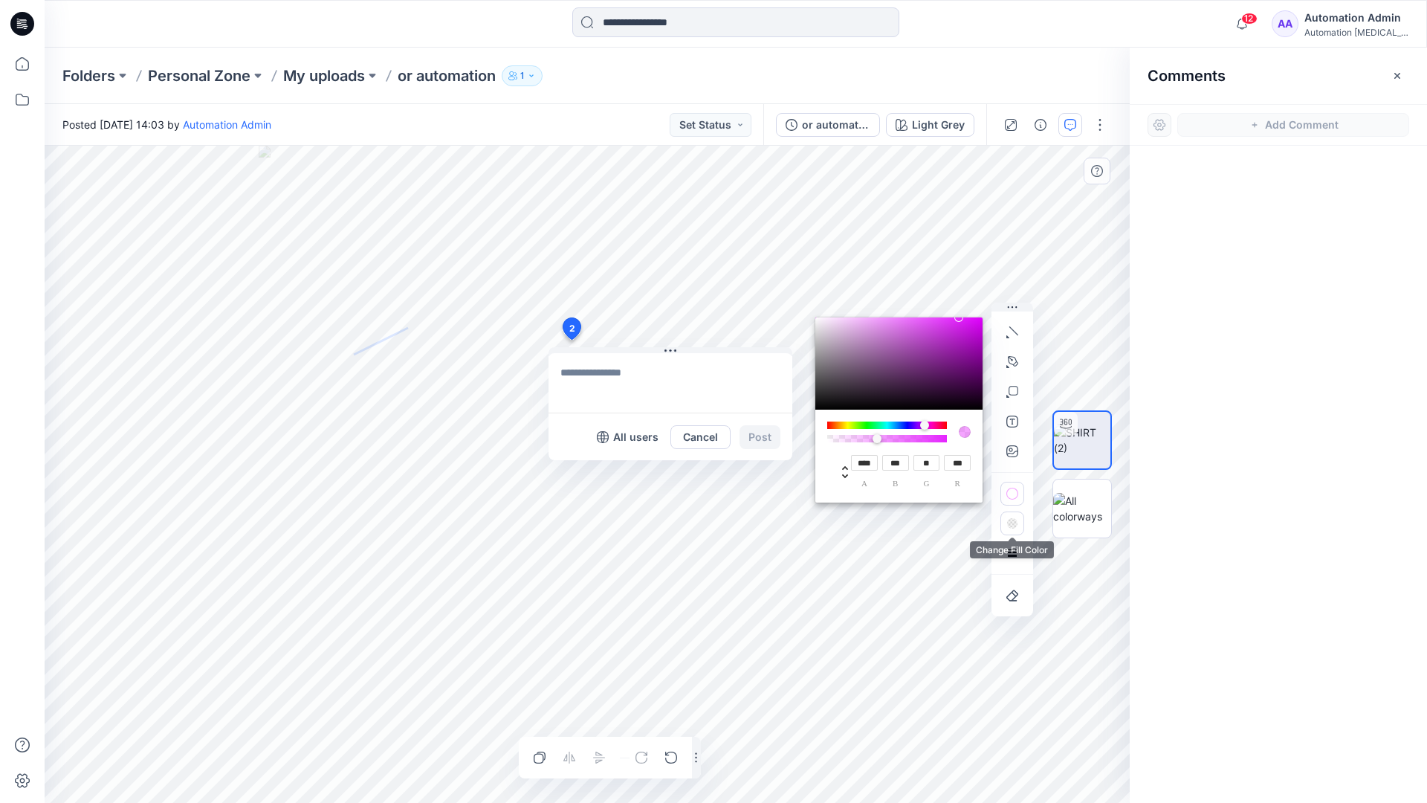
click at [1011, 525] on rect "button" at bounding box center [1011, 524] width 2 height 2
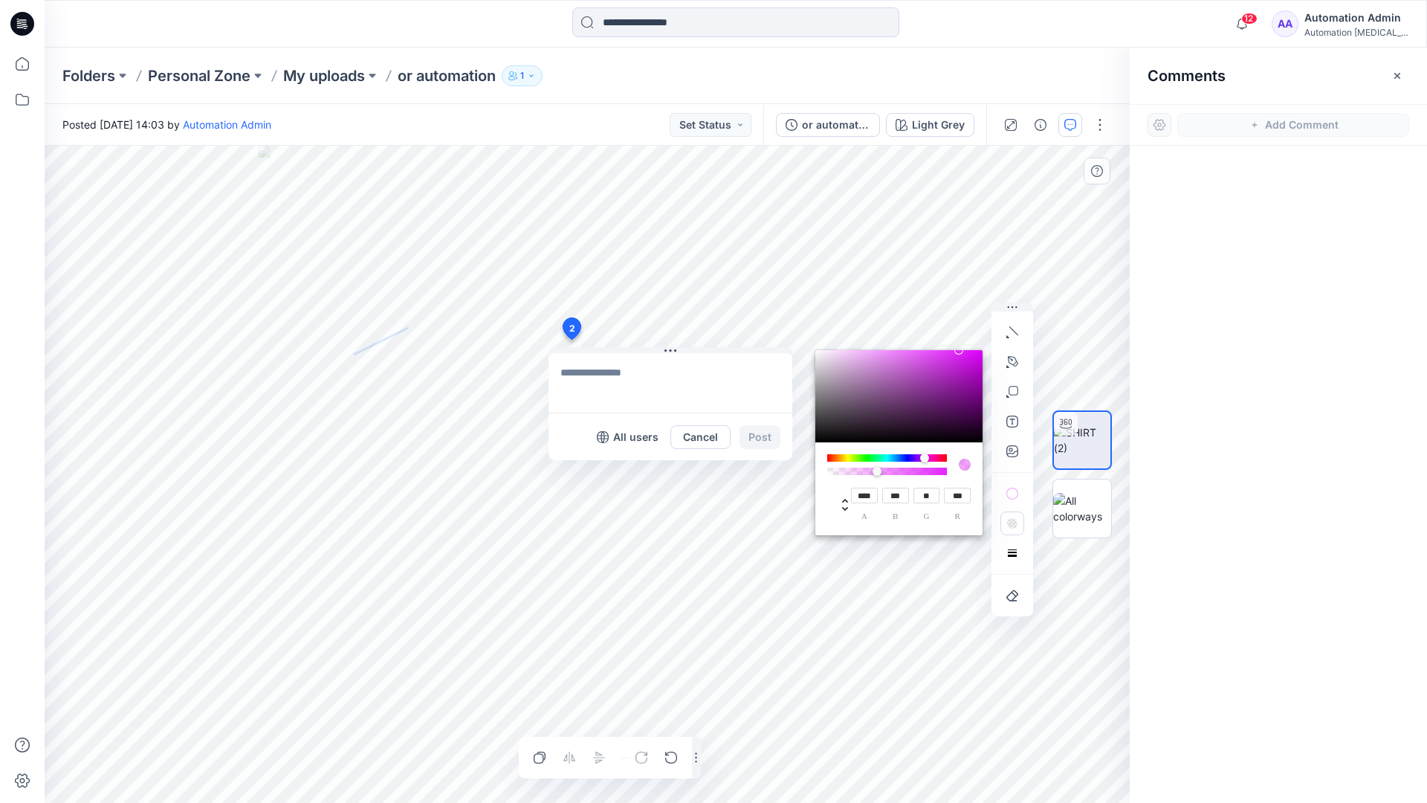
type input "**"
type input "***"
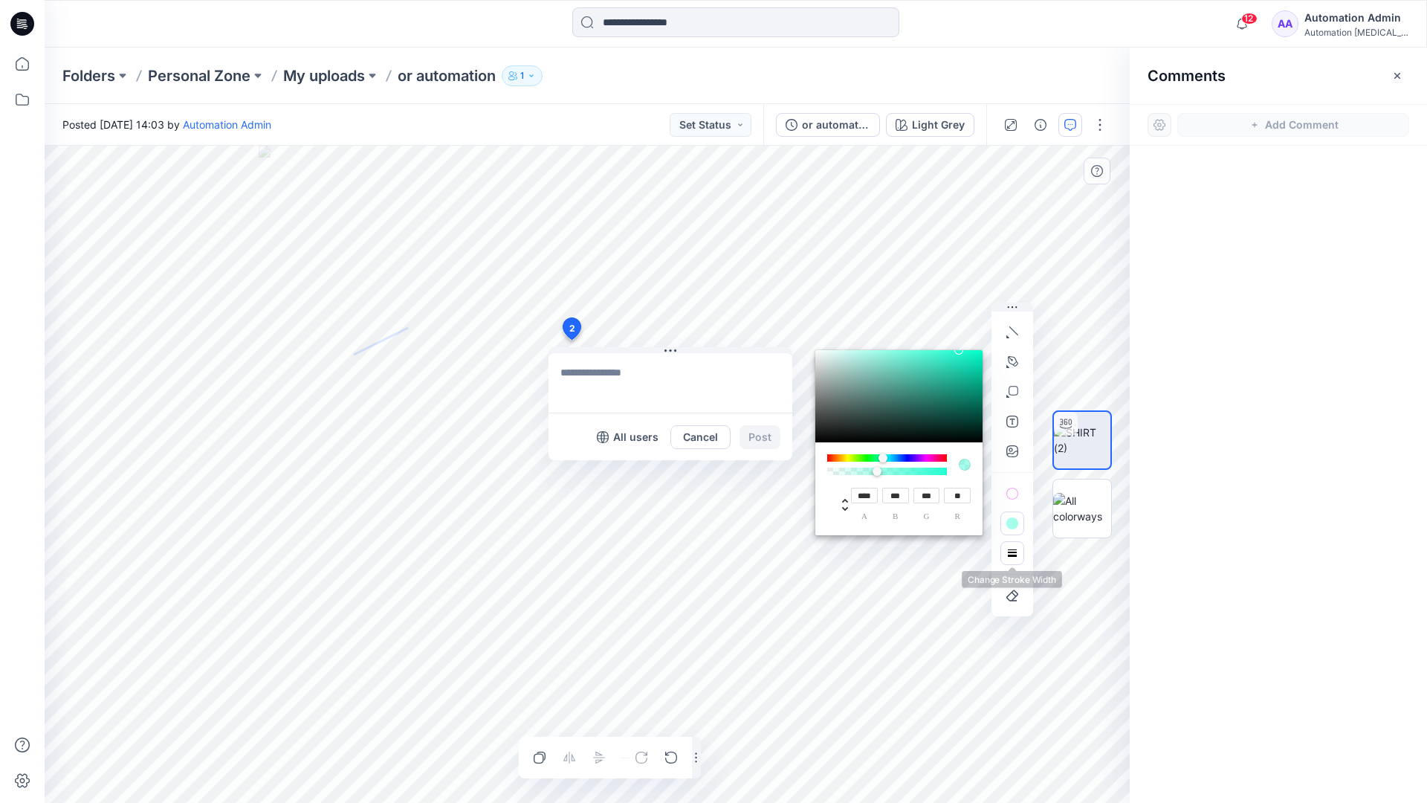
click at [1005, 547] on button "button" at bounding box center [1012, 553] width 24 height 24
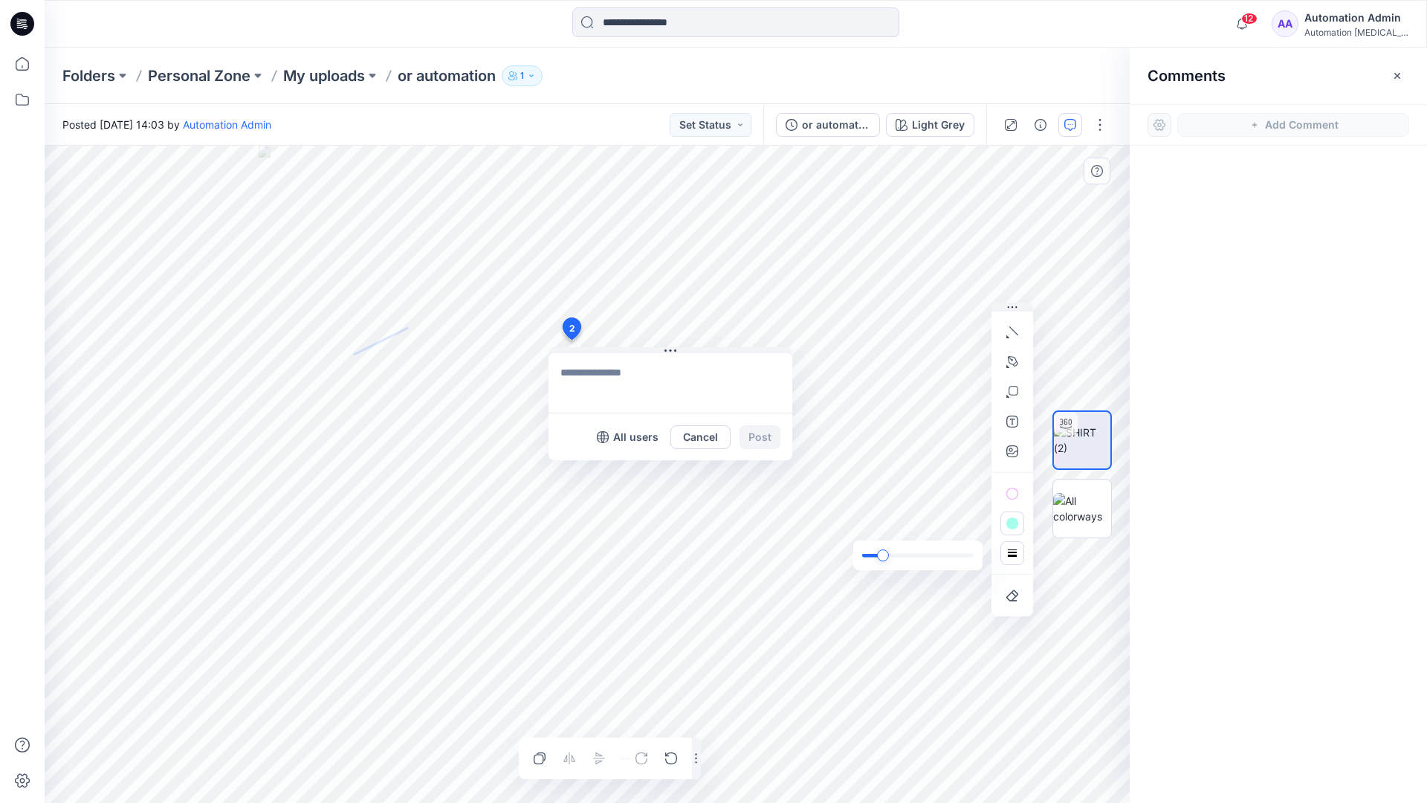
click at [886, 554] on div "slider" at bounding box center [883, 555] width 12 height 12
click at [1014, 558] on rect "button" at bounding box center [1012, 553] width 12 height 12
click at [986, 521] on icon "button" at bounding box center [991, 524] width 12 height 12
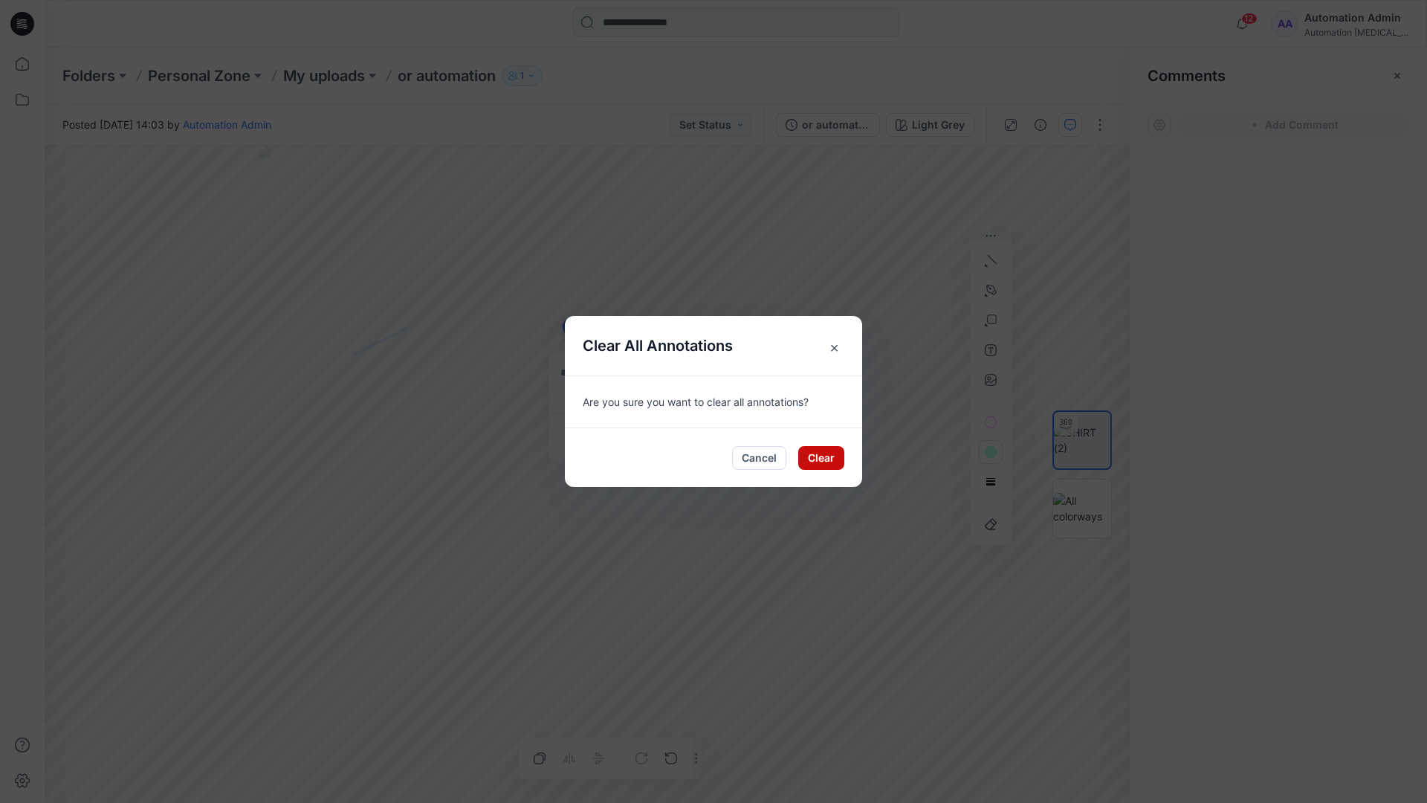
click at [826, 449] on button "Clear" at bounding box center [821, 458] width 46 height 24
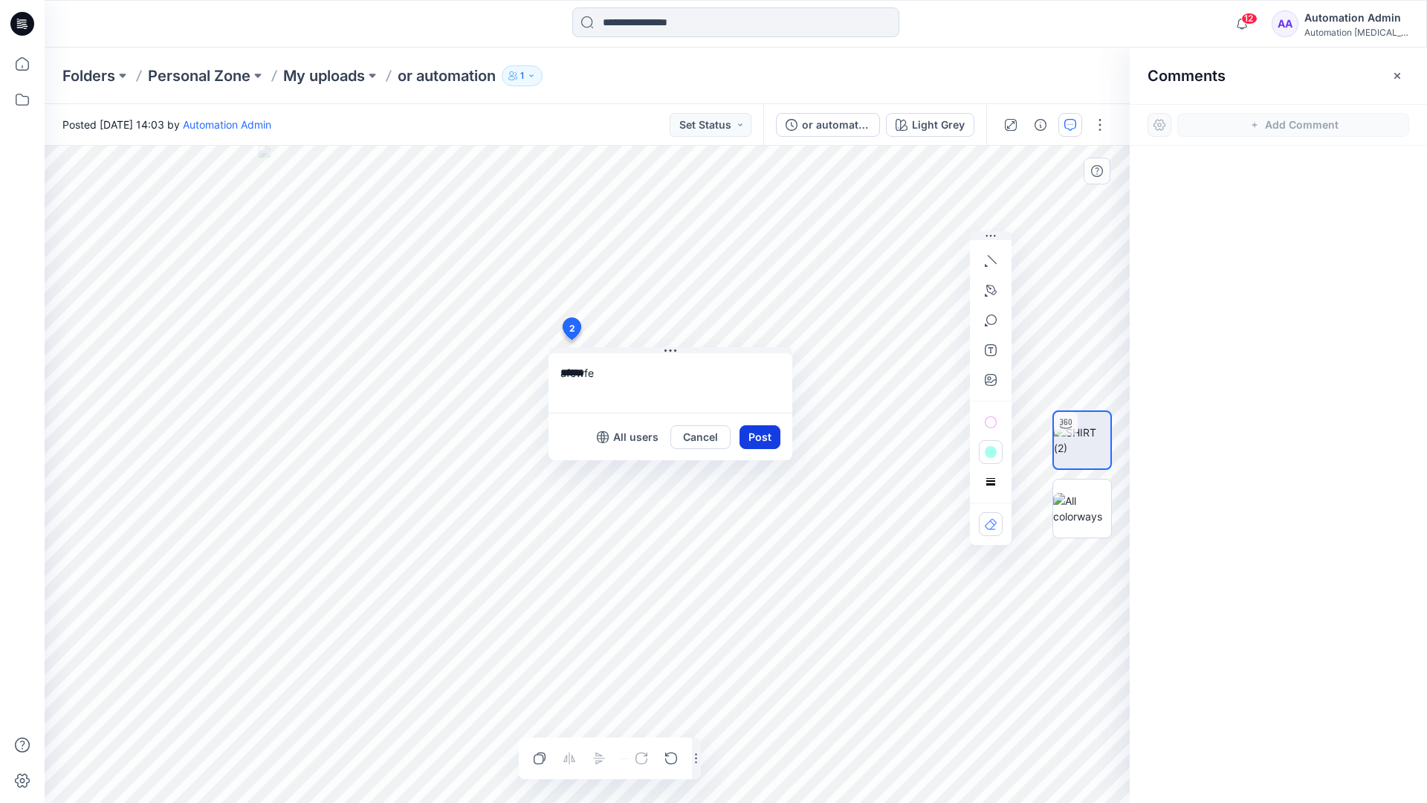
type textarea "******"
click at [754, 435] on button "Post" at bounding box center [759, 437] width 41 height 24
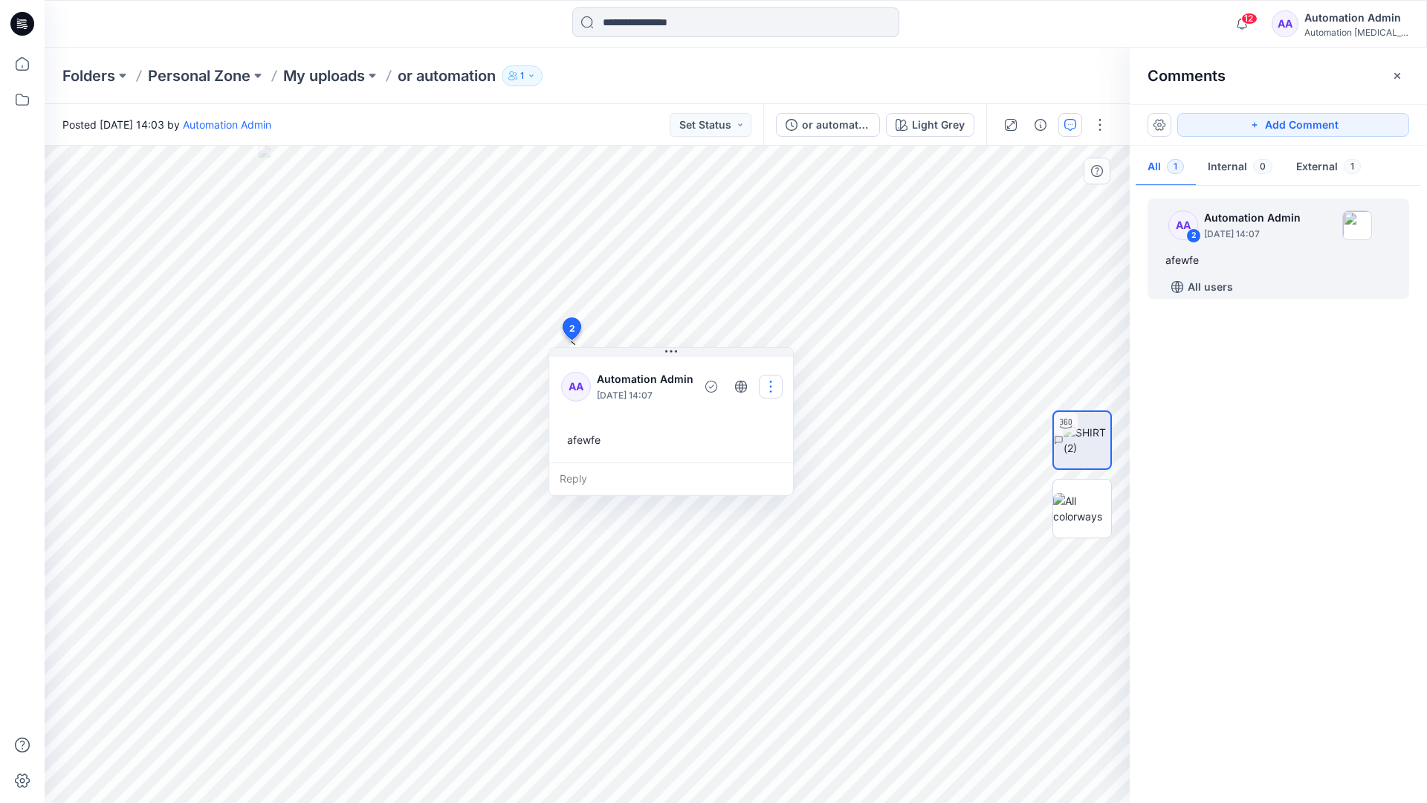
click at [765, 384] on button "button" at bounding box center [771, 387] width 24 height 24
click at [759, 456] on p "Delete thread" at bounding box center [773, 461] width 66 height 16
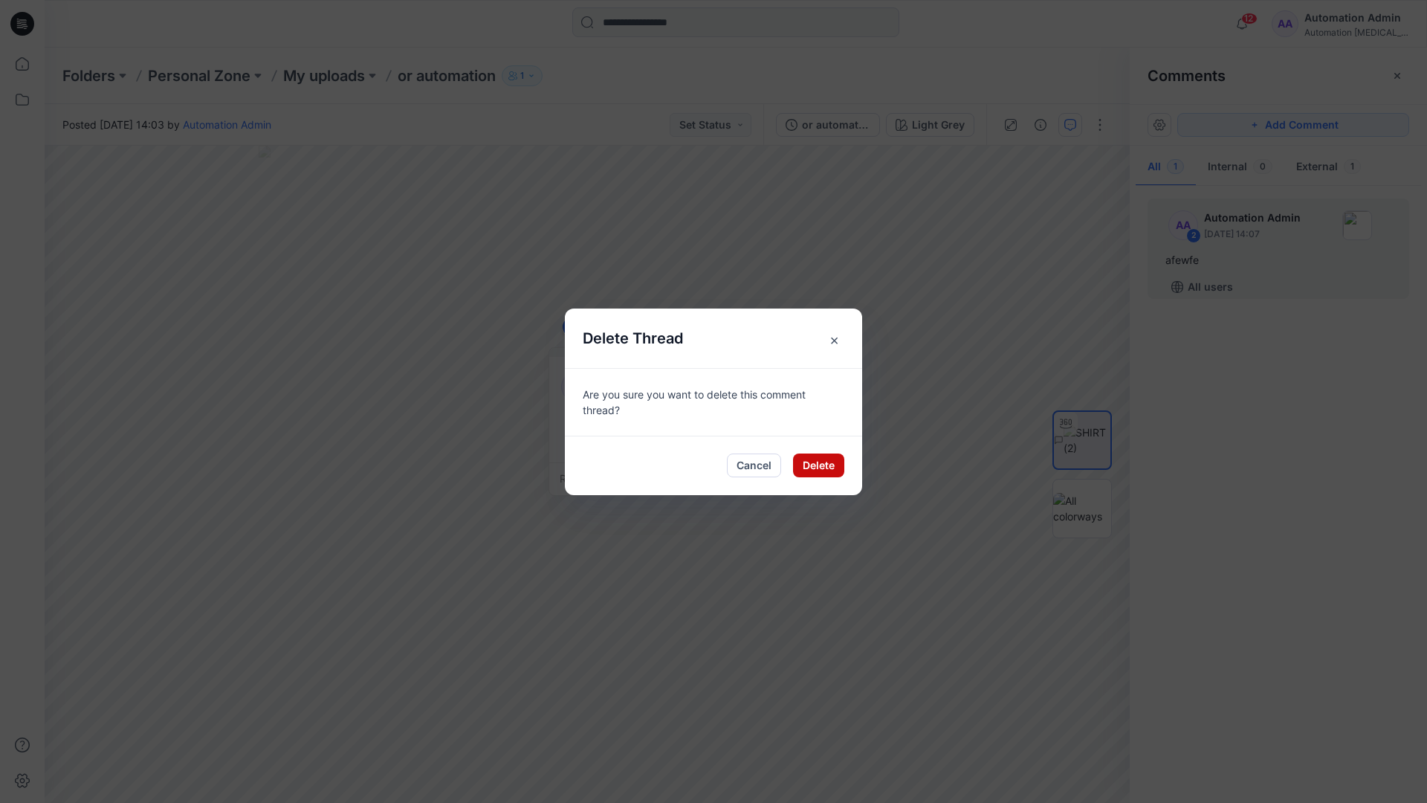
click at [808, 461] on button "Delete" at bounding box center [818, 465] width 51 height 24
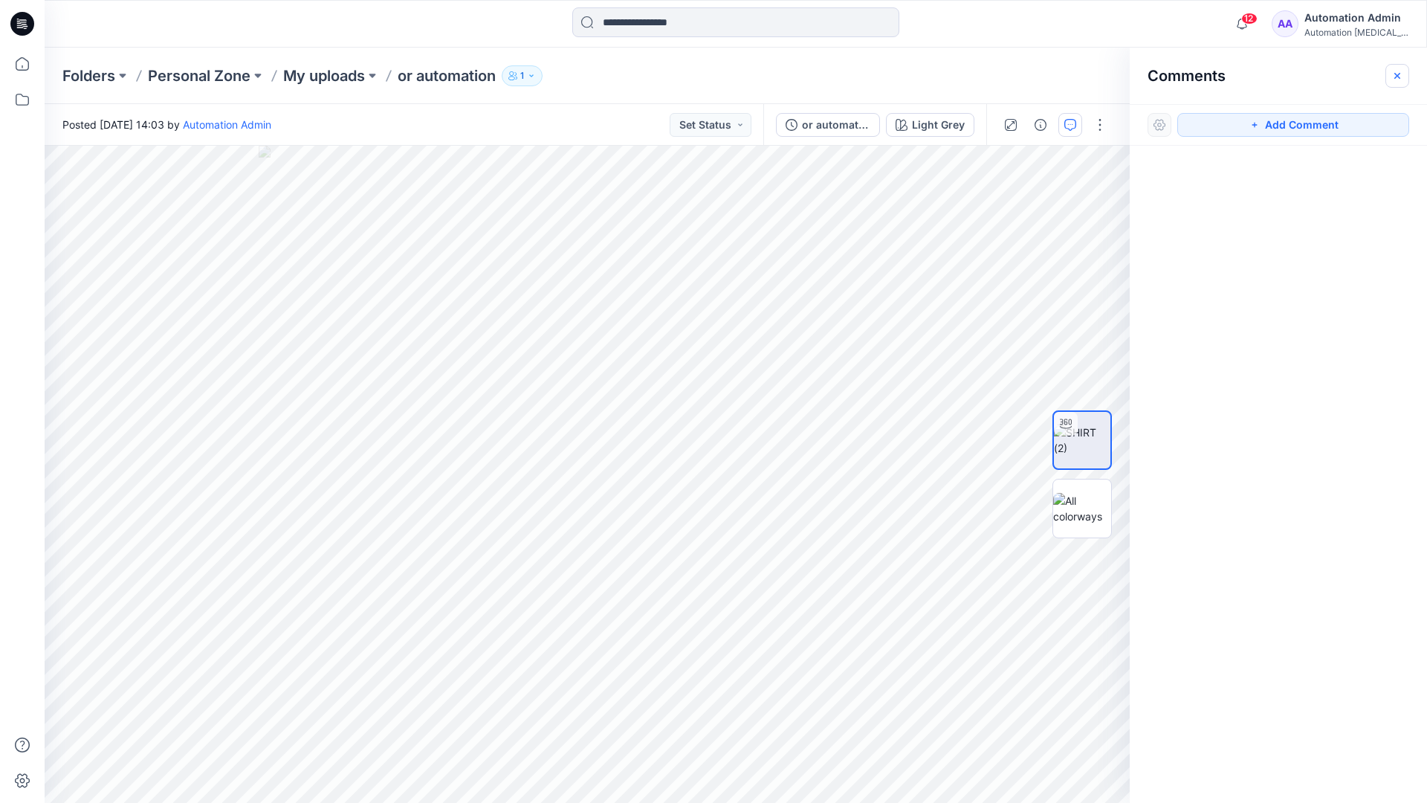
click at [1396, 75] on icon "button" at bounding box center [1397, 75] width 6 height 6
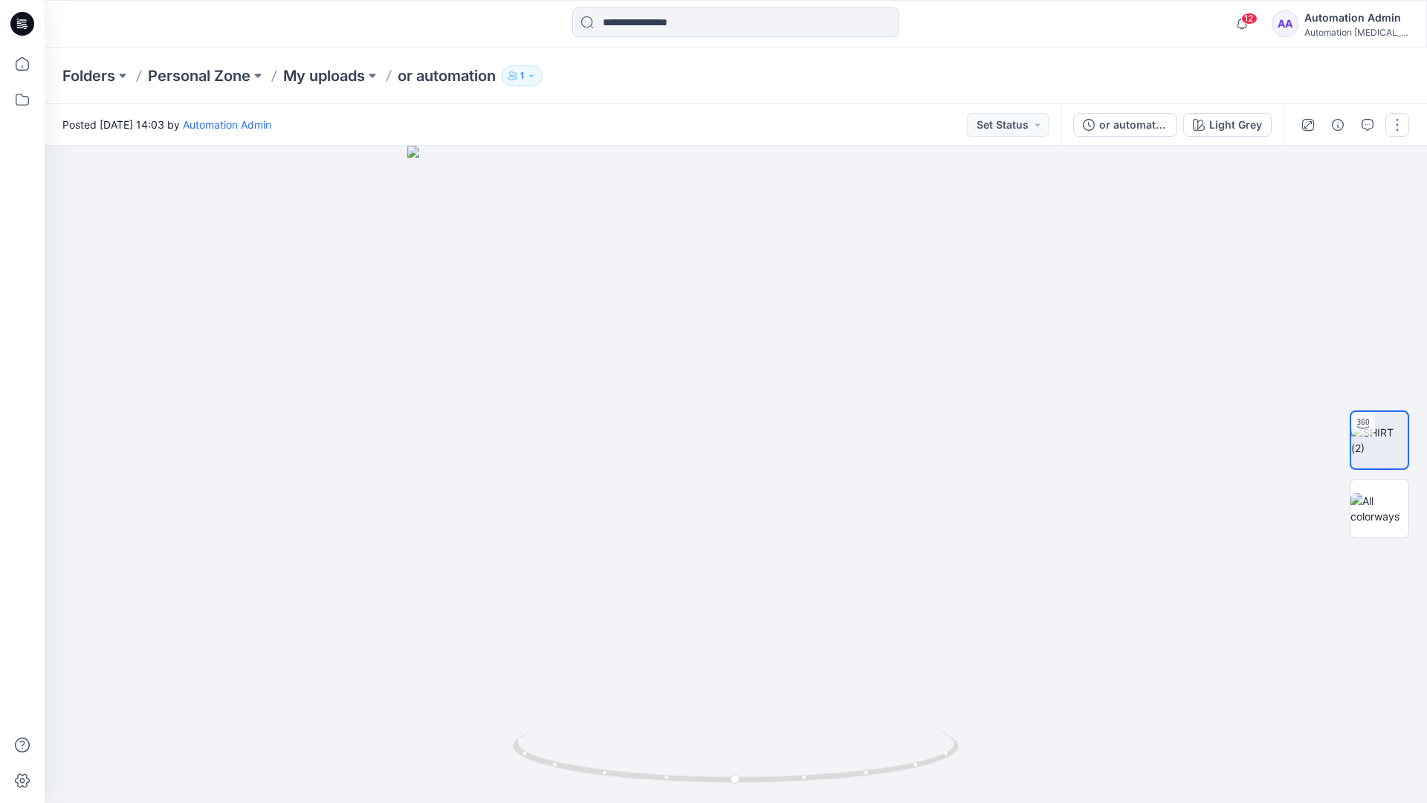
click at [1395, 131] on button "button" at bounding box center [1397, 125] width 24 height 24
click at [1303, 202] on p "Edit" at bounding box center [1302, 201] width 19 height 16
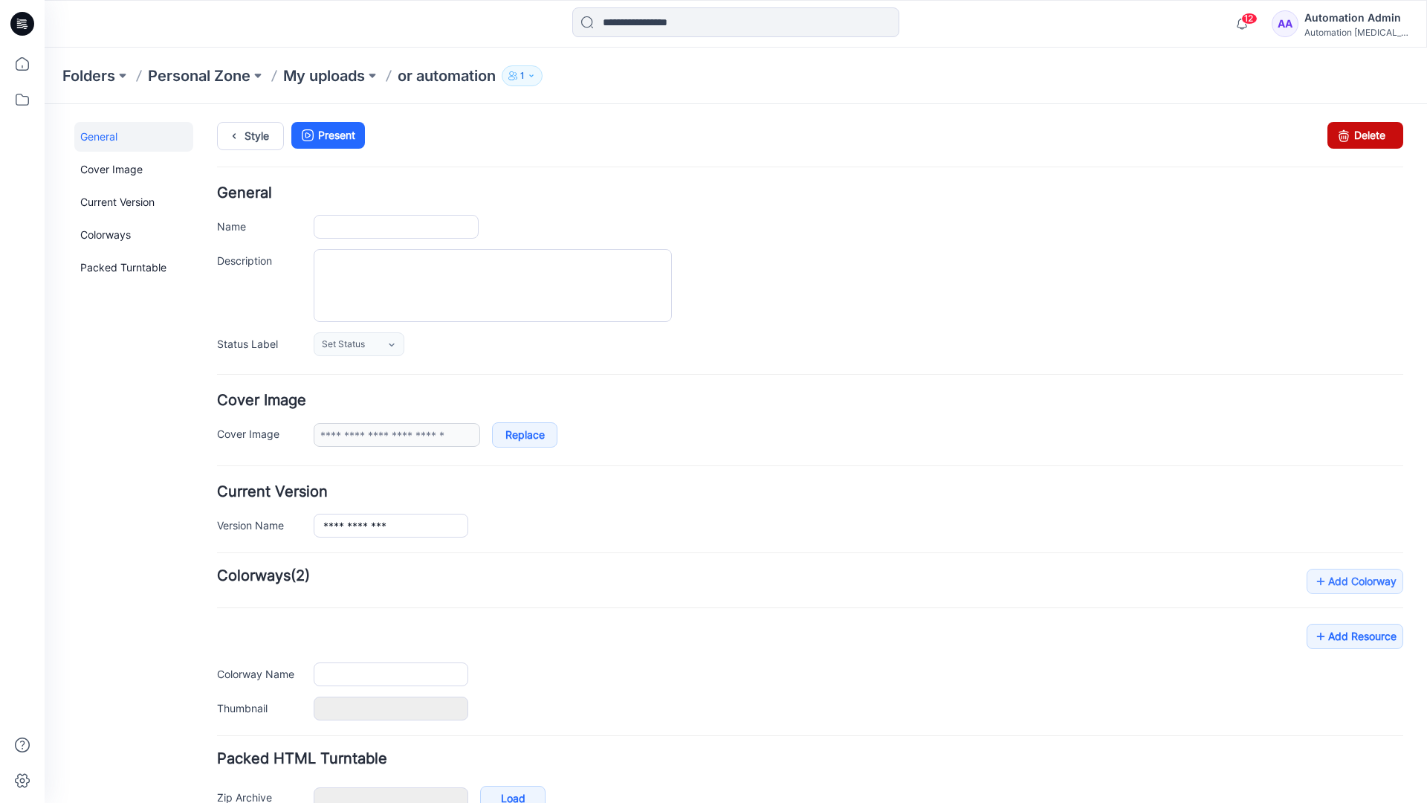
click at [1333, 136] on icon at bounding box center [1343, 135] width 21 height 27
click at [1189, 41] on div "12 Notifications Your style or automation is ready 1 new Colorways 4 minutes ag…" at bounding box center [736, 24] width 1382 height 48
type input "**********"
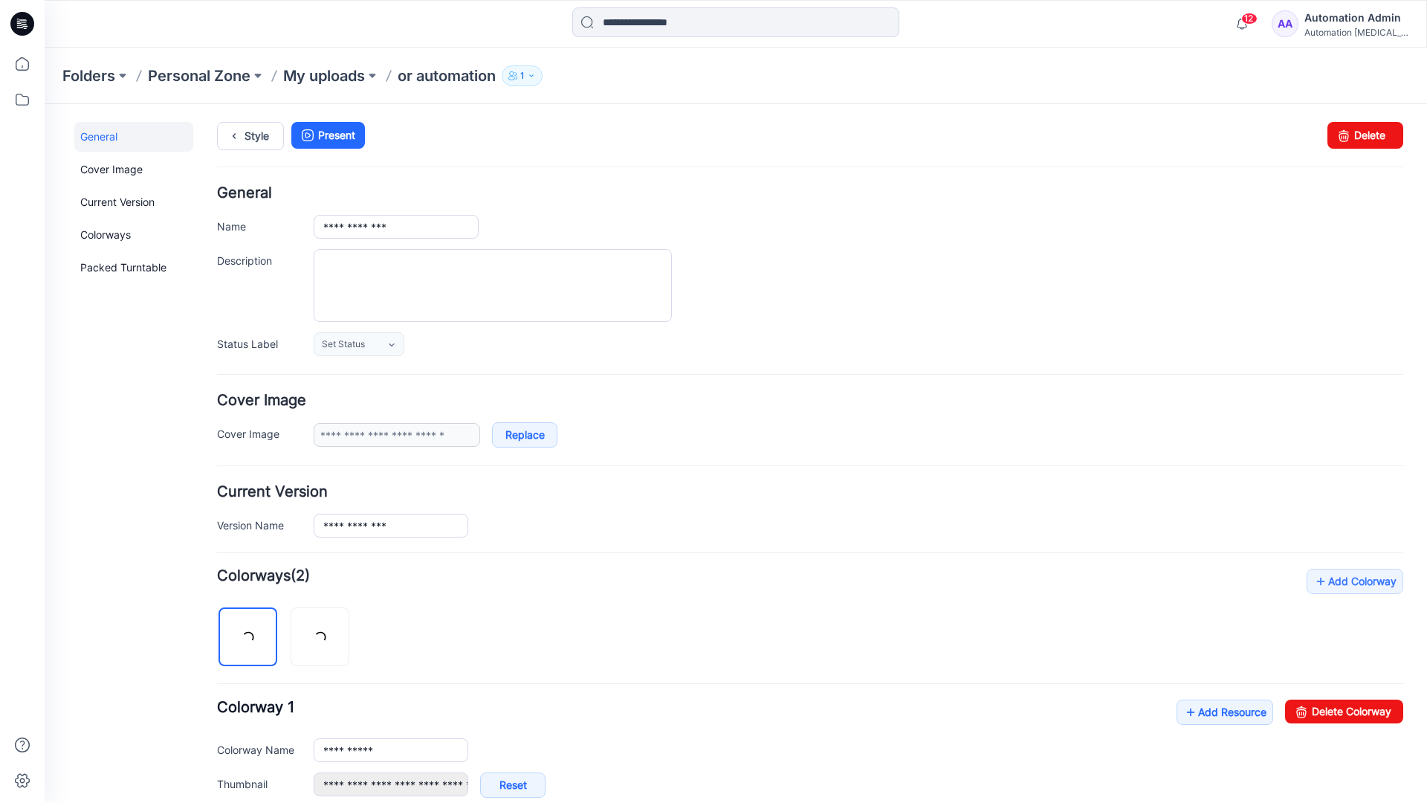
click at [1334, 27] on div "Automation [MEDICAL_DATA]..." at bounding box center [1356, 32] width 104 height 11
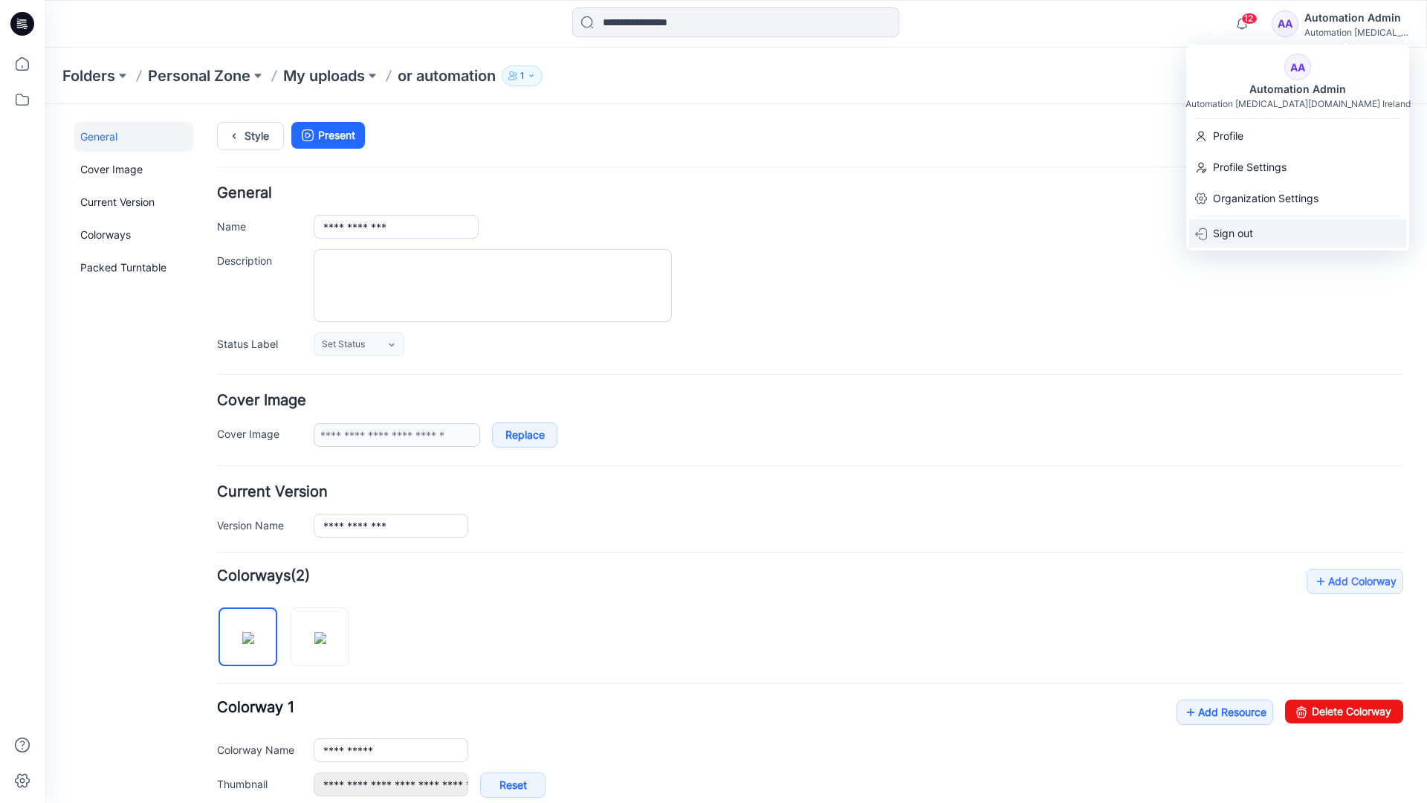
click at [1248, 235] on p "Sign out" at bounding box center [1233, 233] width 40 height 28
